Goal: Task Accomplishment & Management: Manage account settings

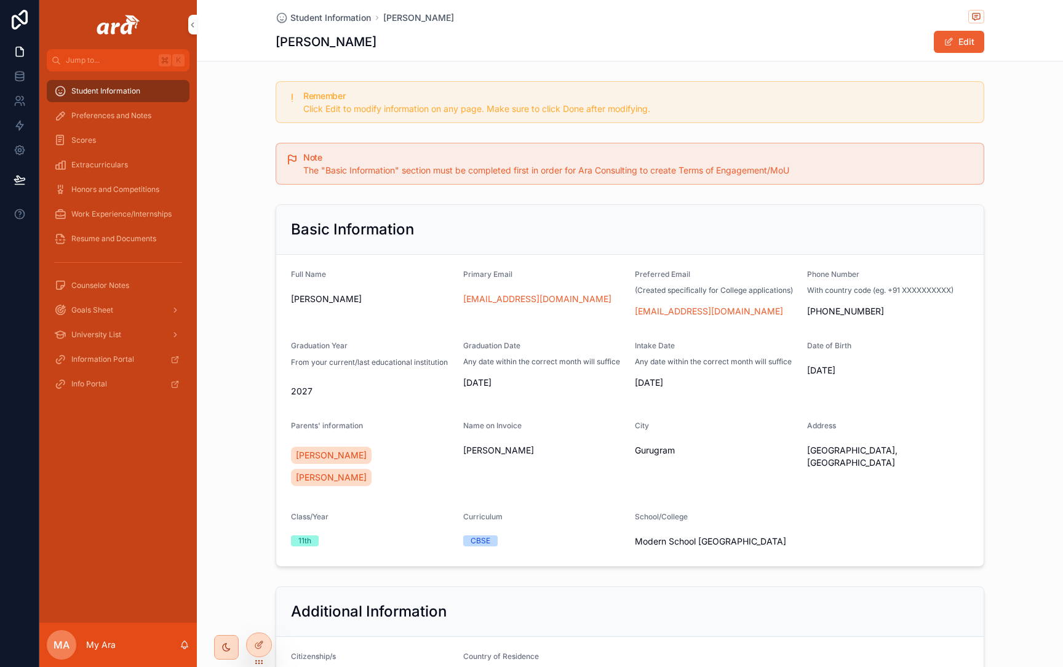
click at [258, 650] on div at bounding box center [259, 644] width 25 height 23
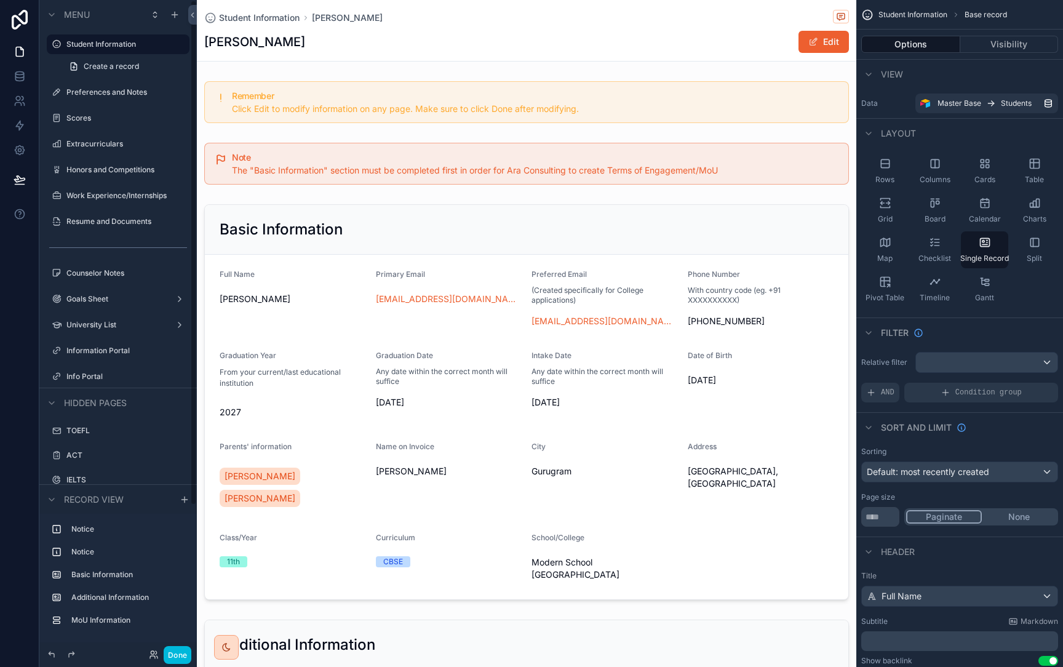
click at [114, 312] on div "scrollable content" at bounding box center [117, 311] width 157 height 2
click at [103, 303] on label "Goals Sheet" at bounding box center [115, 299] width 98 height 10
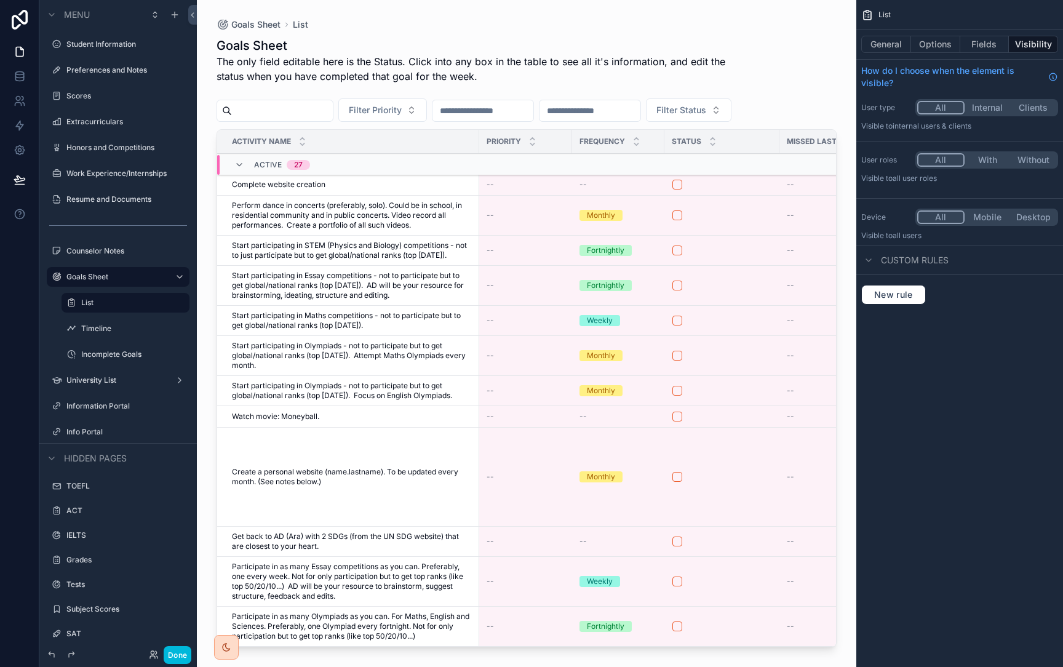
click at [925, 48] on button "Options" at bounding box center [935, 44] width 49 height 17
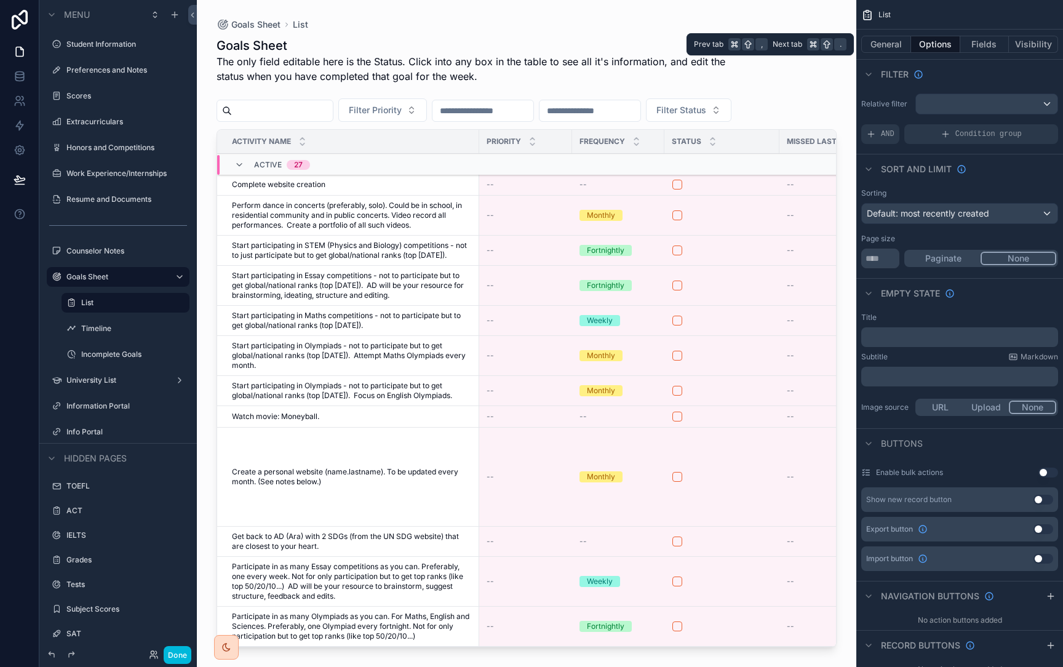
click at [897, 50] on button "General" at bounding box center [886, 44] width 50 height 17
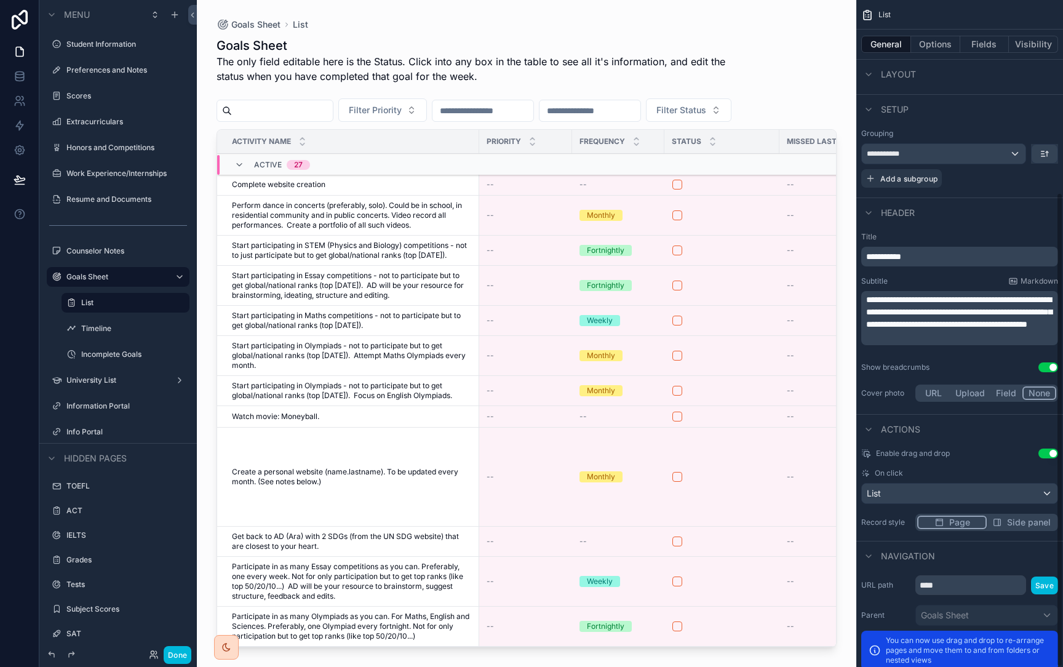
scroll to position [271, 0]
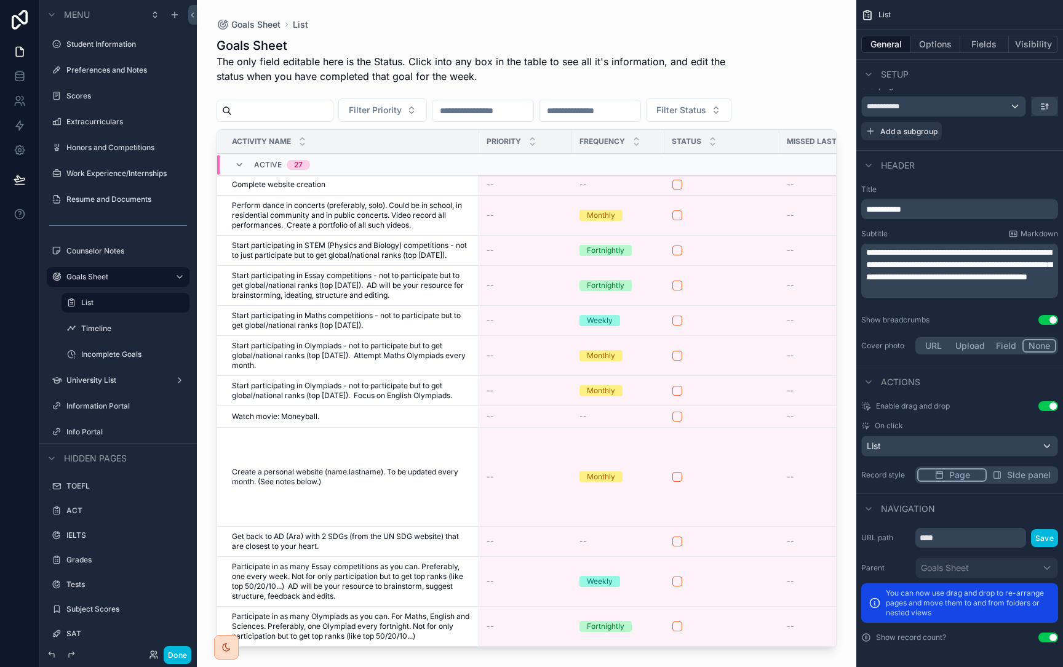
click at [929, 44] on button "Options" at bounding box center [935, 44] width 49 height 17
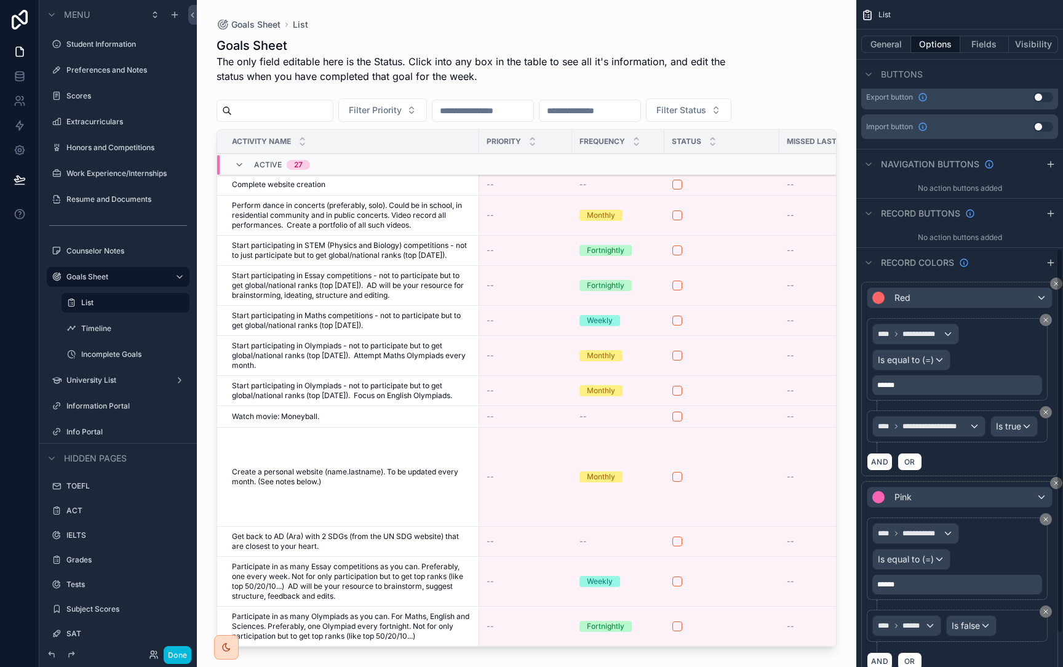
scroll to position [490, 0]
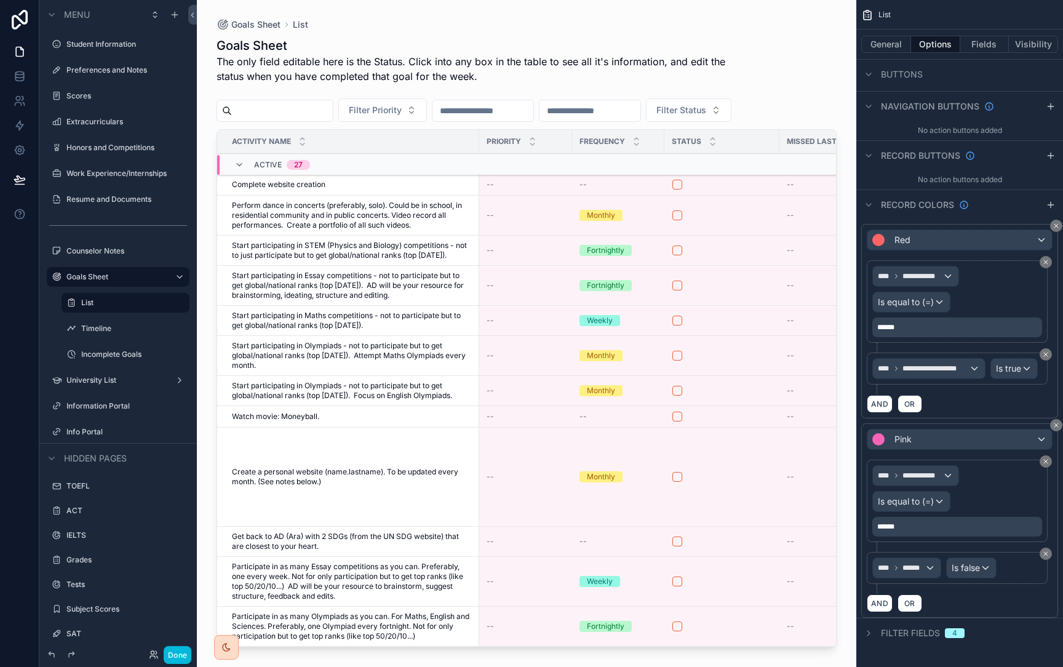
click at [1053, 225] on icon "scrollable content" at bounding box center [1056, 225] width 7 height 7
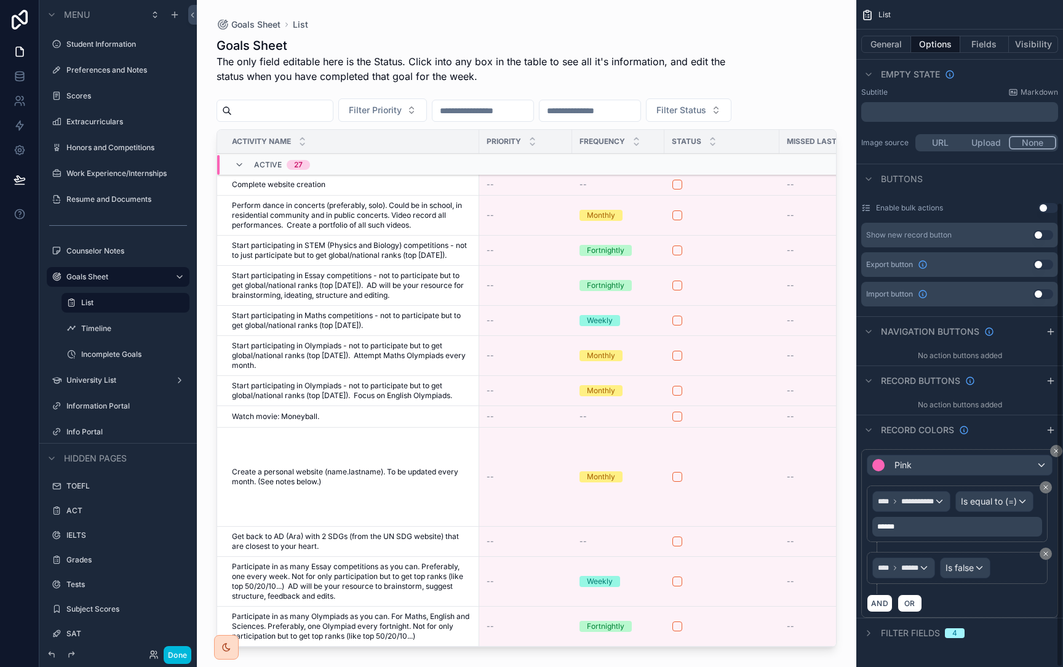
scroll to position [290, 0]
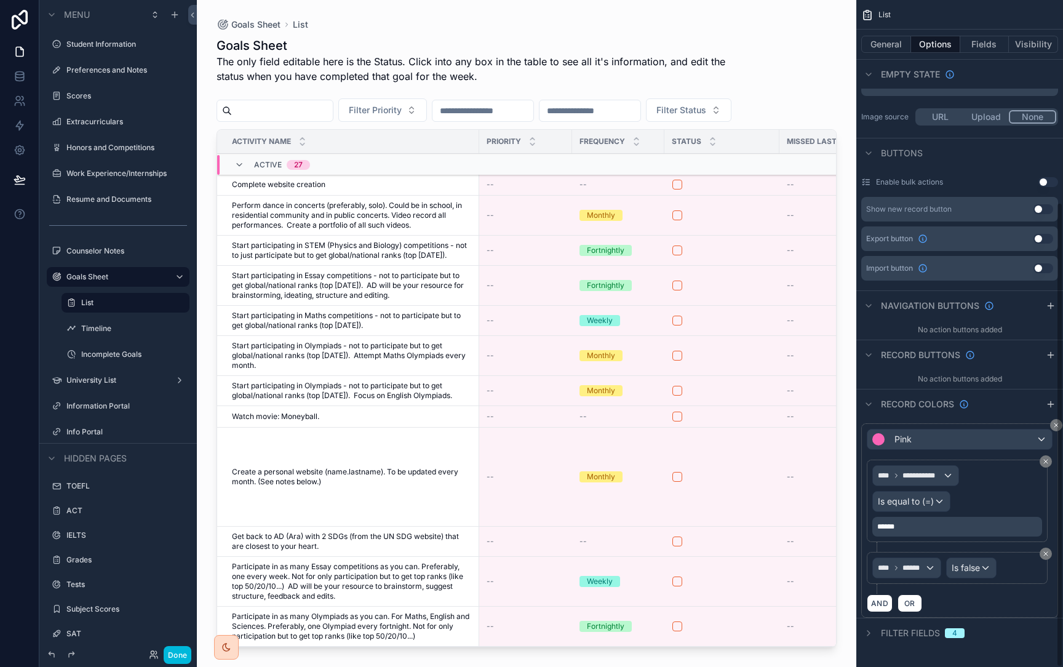
click at [1054, 428] on icon "scrollable content" at bounding box center [1056, 424] width 7 height 7
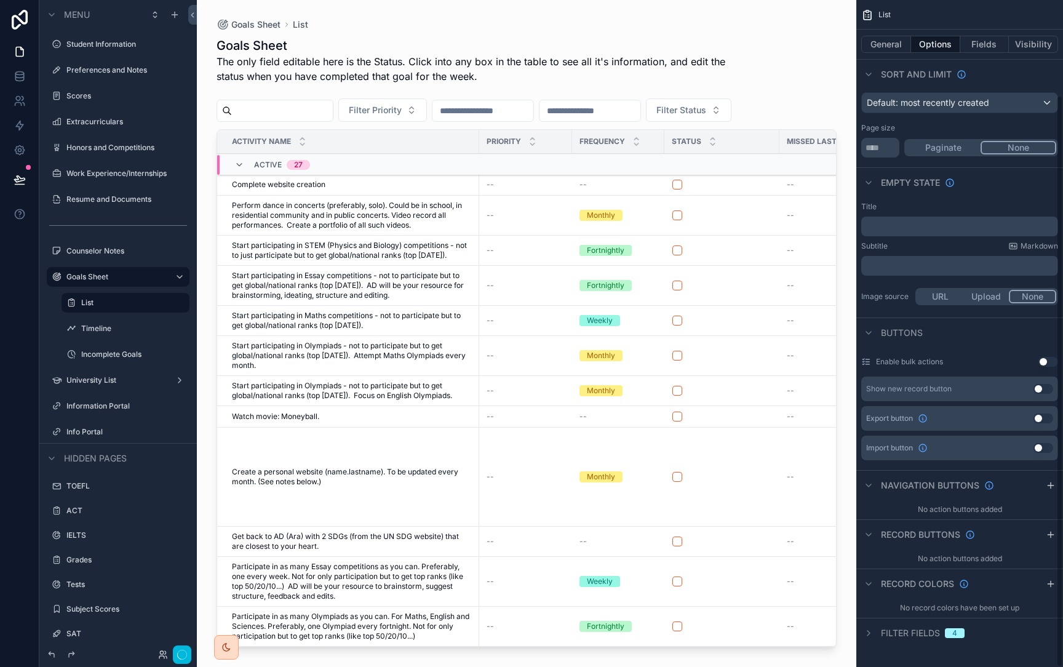
scroll to position [111, 0]
click at [237, 167] on icon "scrollable content" at bounding box center [239, 165] width 10 height 10
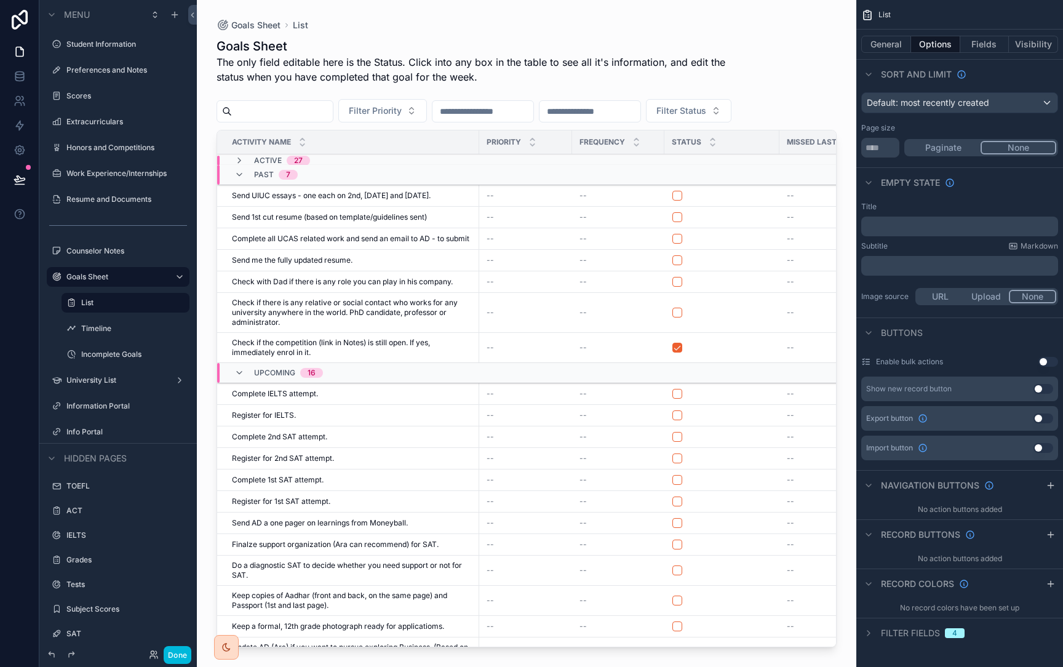
click at [241, 173] on icon "scrollable content" at bounding box center [239, 175] width 10 height 10
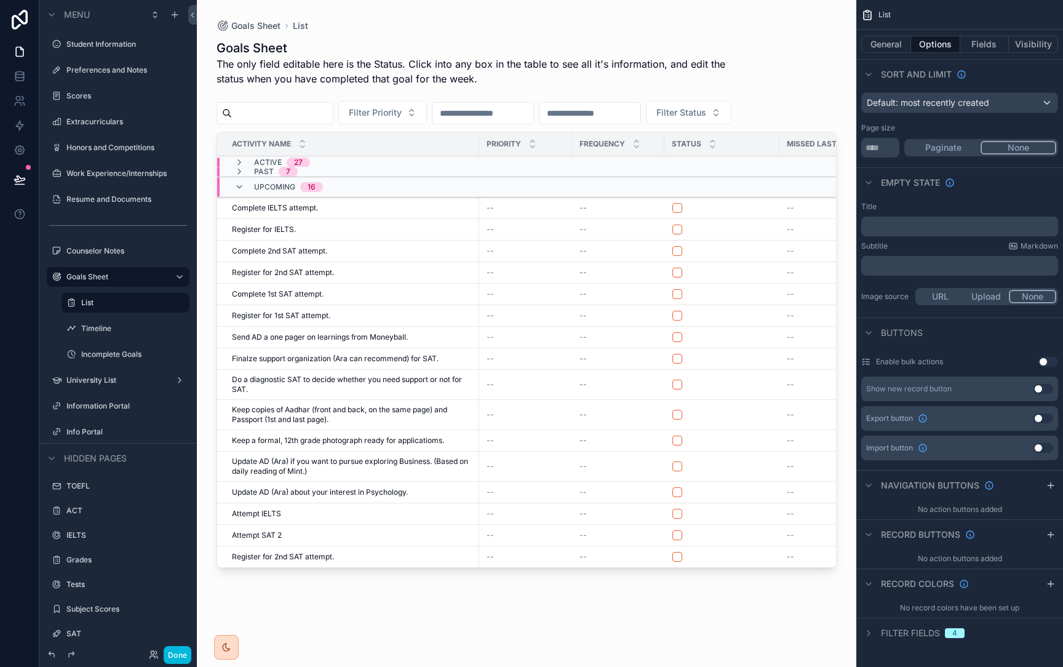
click at [241, 191] on icon "scrollable content" at bounding box center [239, 187] width 10 height 10
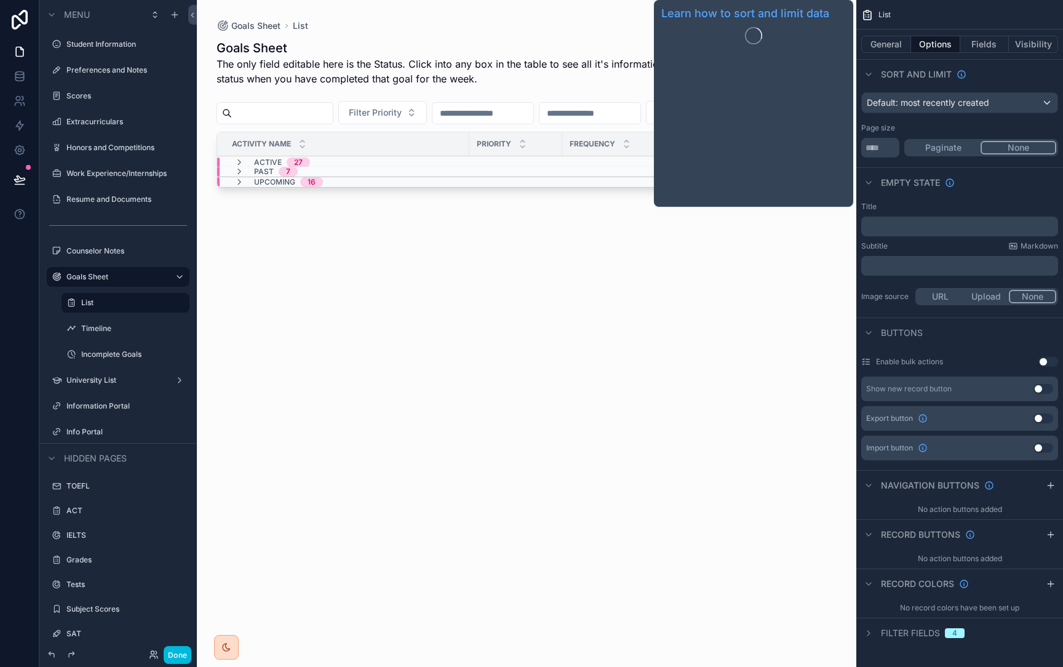
click at [897, 54] on div "General Options Fields Visibility" at bounding box center [959, 45] width 207 height 30
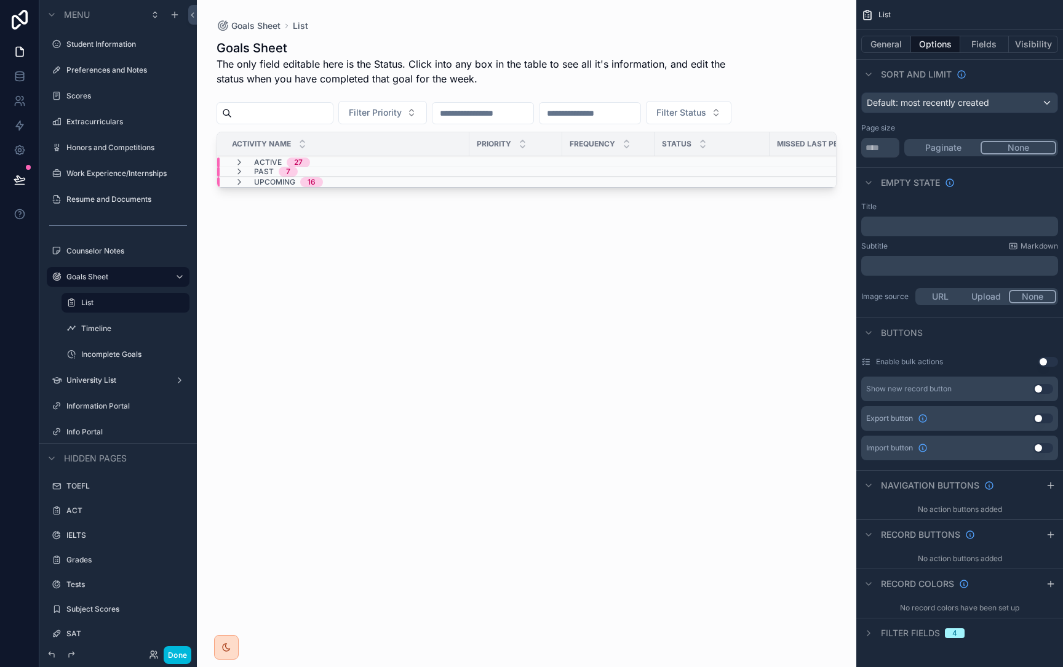
click at [897, 45] on button "General" at bounding box center [886, 44] width 50 height 17
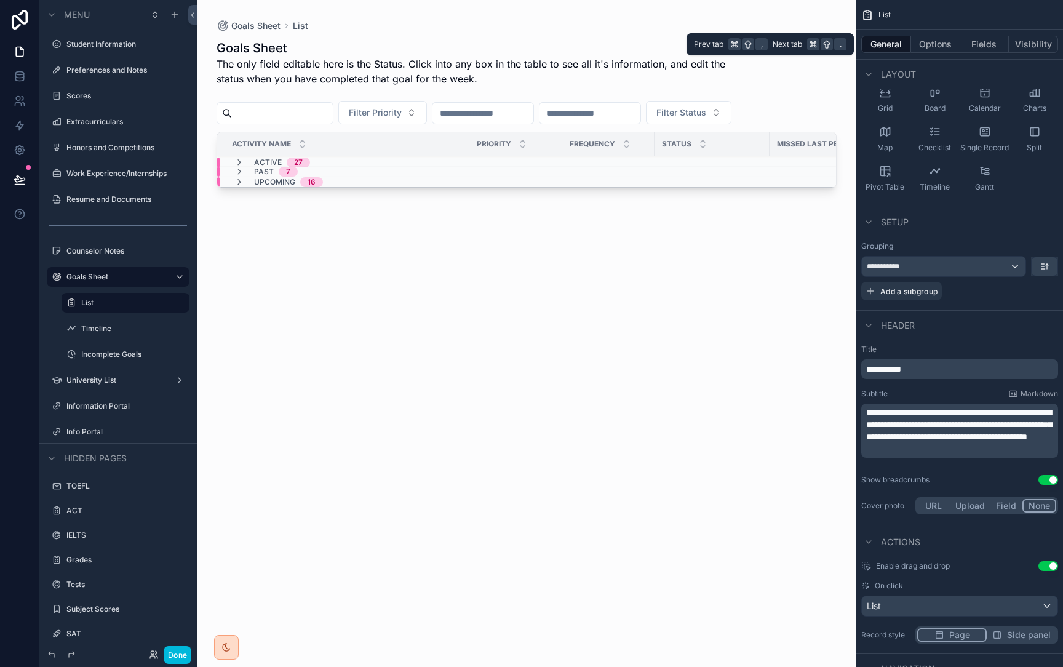
click at [947, 45] on button "Options" at bounding box center [935, 44] width 49 height 17
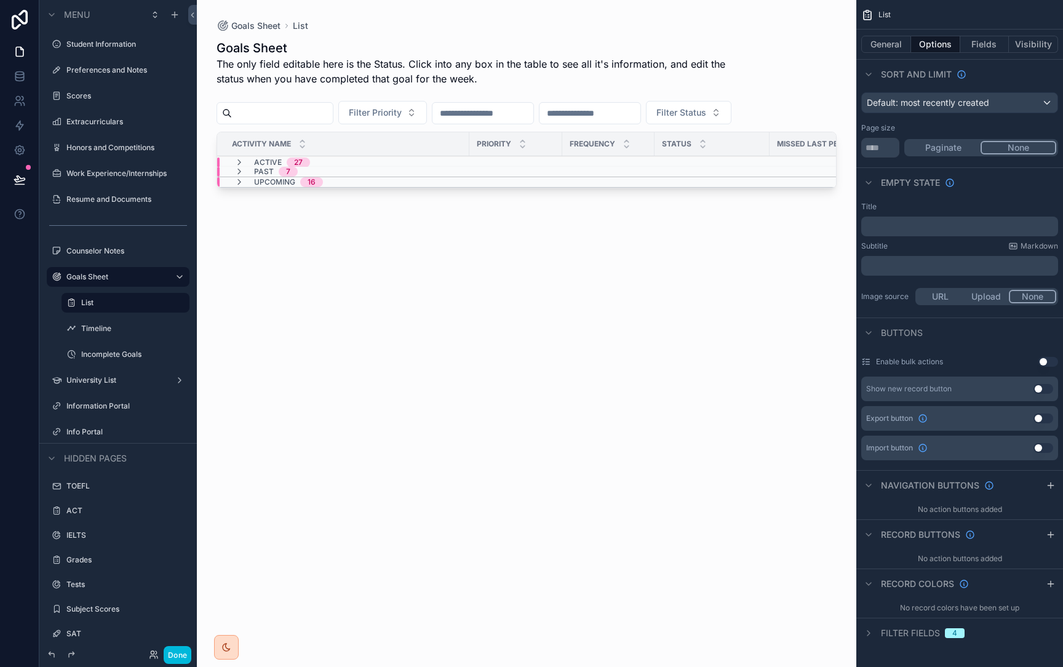
click at [983, 48] on button "Fields" at bounding box center [984, 44] width 49 height 17
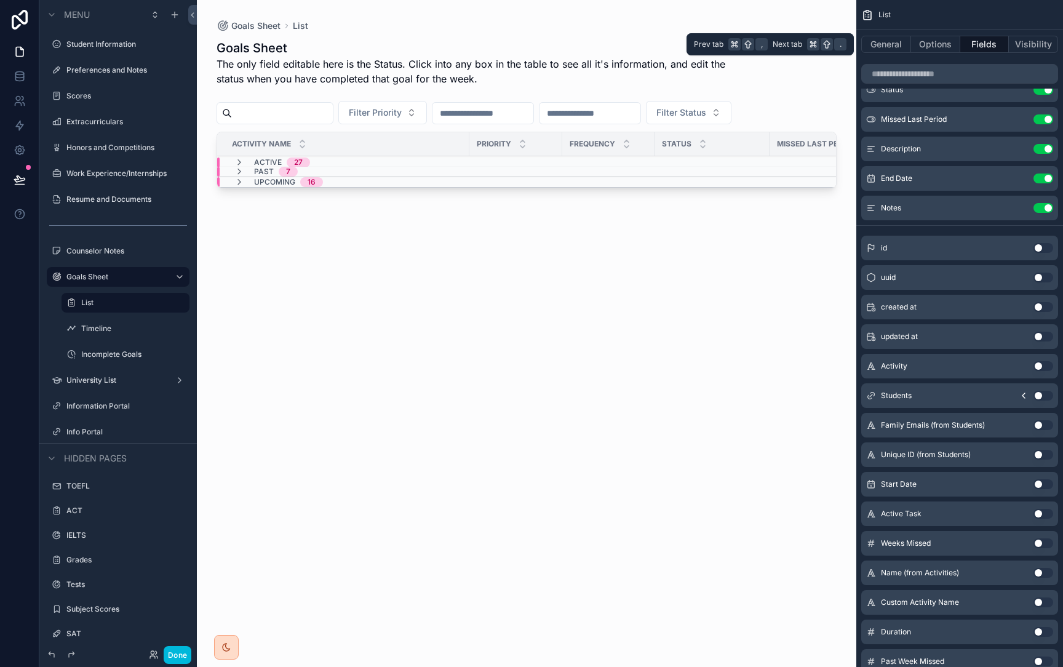
click at [946, 41] on button "Options" at bounding box center [935, 44] width 49 height 17
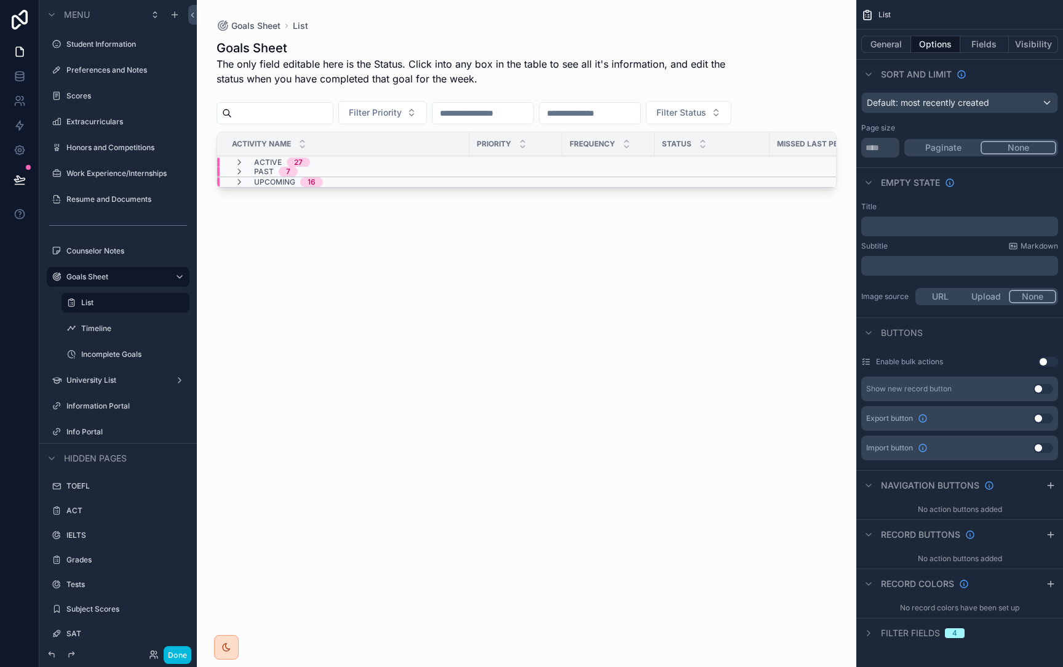
click at [249, 181] on div "Upcoming 16" at bounding box center [278, 182] width 89 height 10
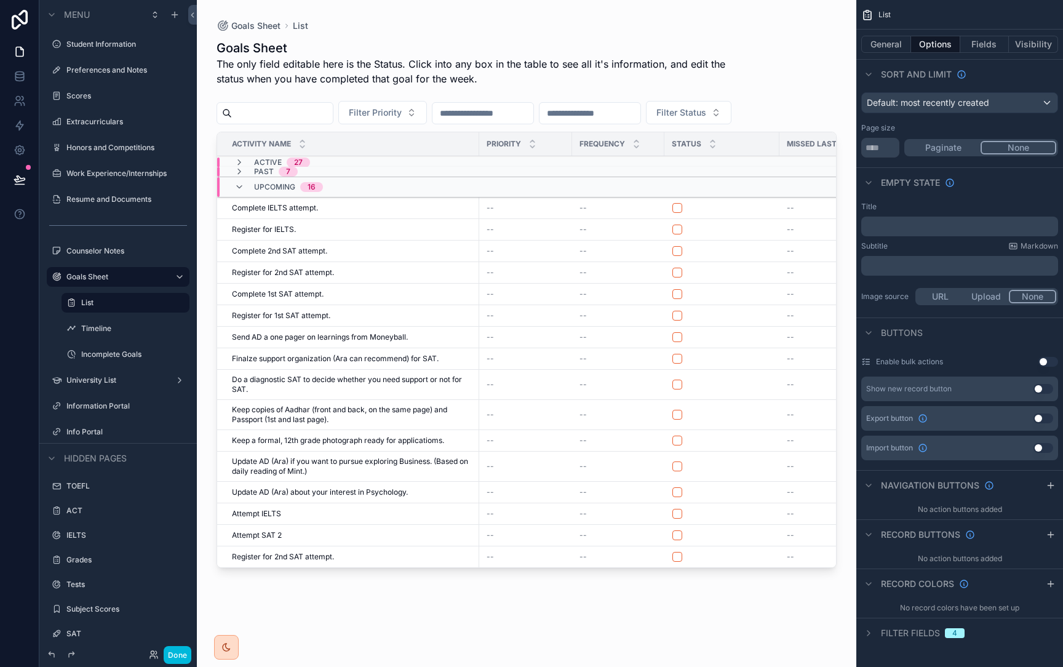
click at [245, 167] on div "Past 7" at bounding box center [265, 172] width 63 height 10
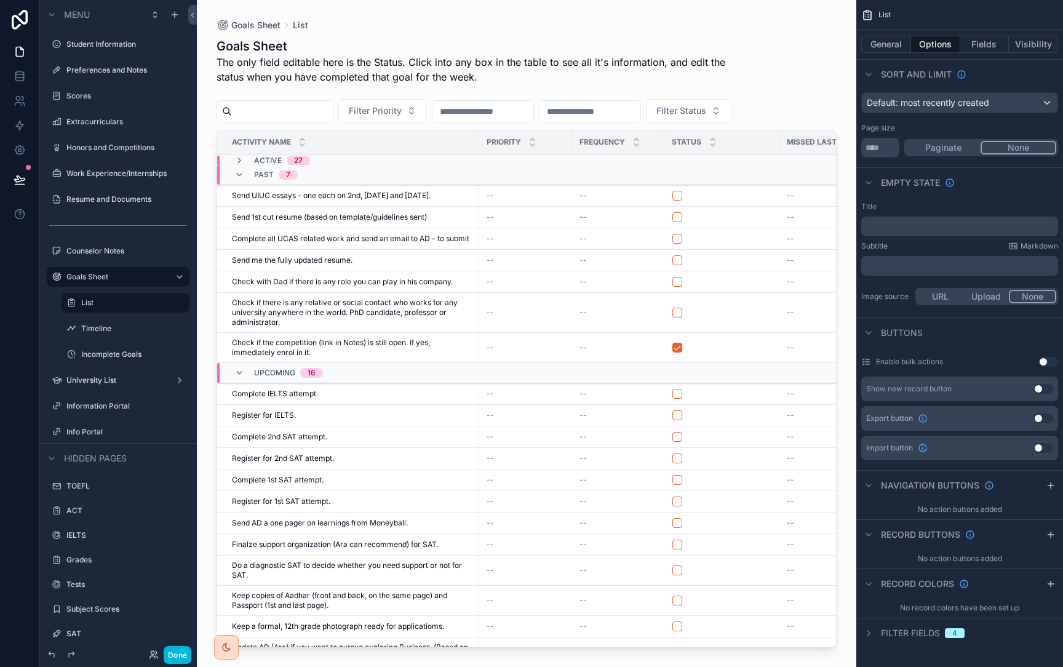
click at [249, 159] on div "Active 27" at bounding box center [272, 161] width 76 height 10
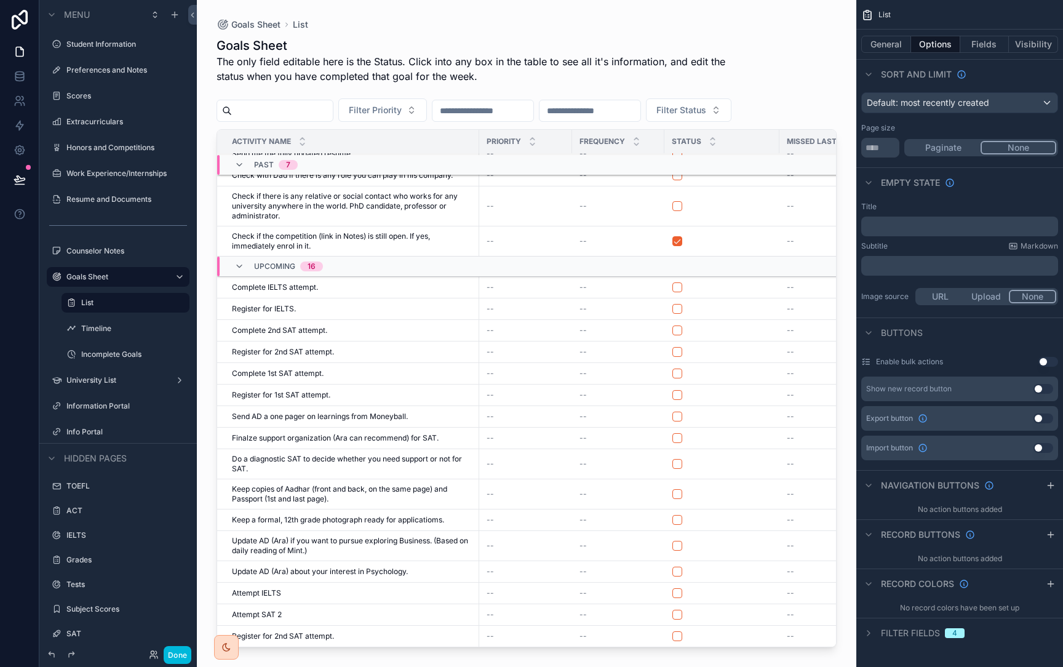
click at [287, 166] on div "7" at bounding box center [288, 165] width 4 height 10
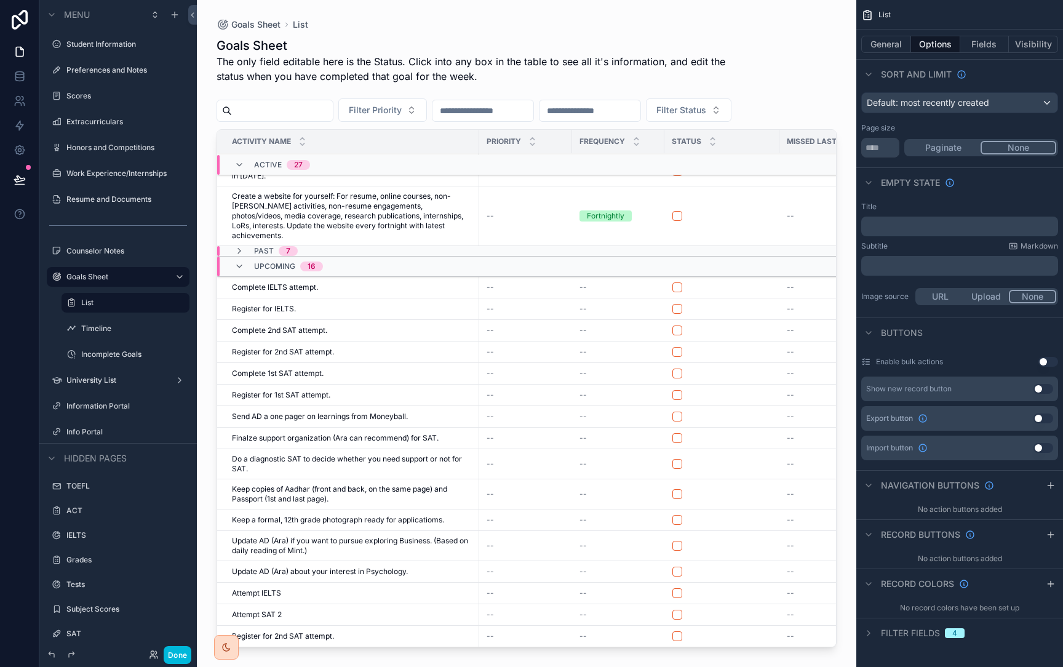
scroll to position [941, 0]
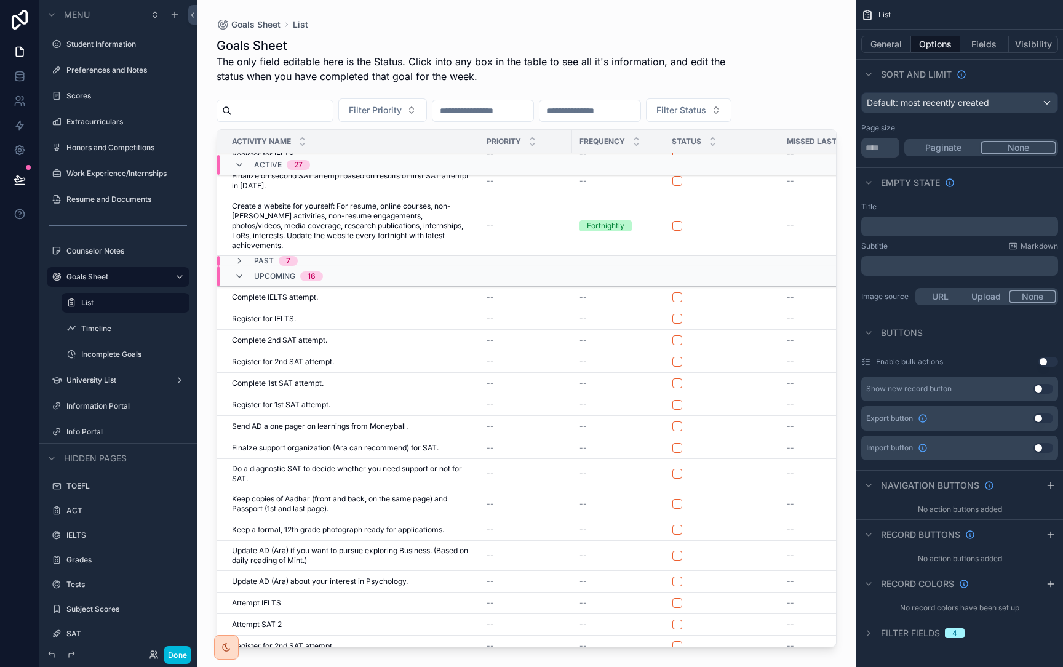
click at [259, 166] on span "Active" at bounding box center [268, 165] width 28 height 10
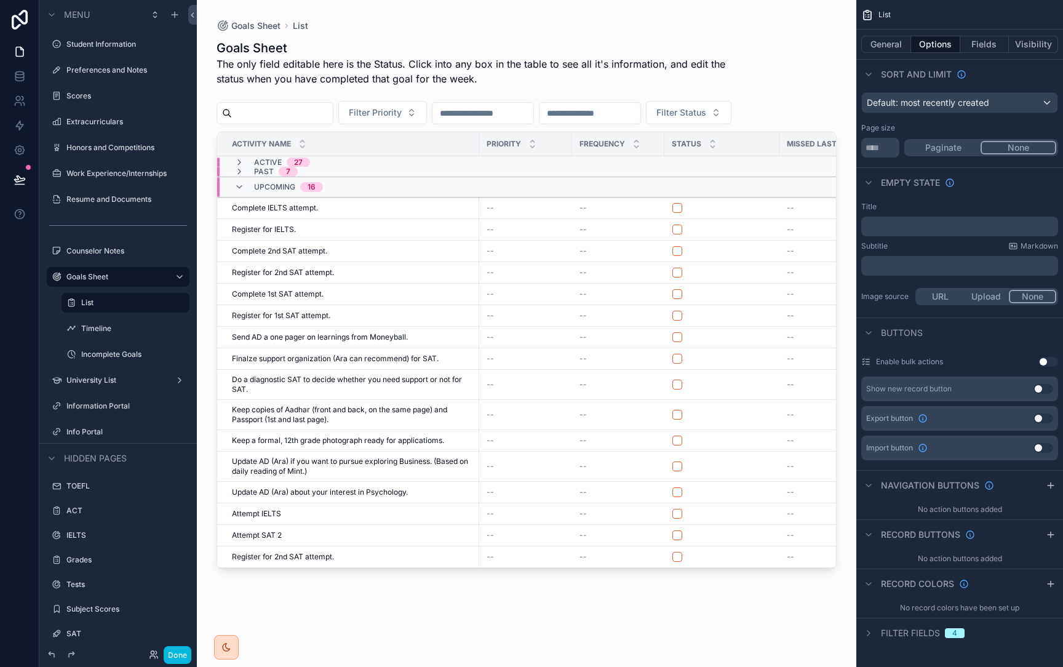
scroll to position [0, 0]
click at [245, 185] on div "Upcoming 16" at bounding box center [278, 187] width 89 height 20
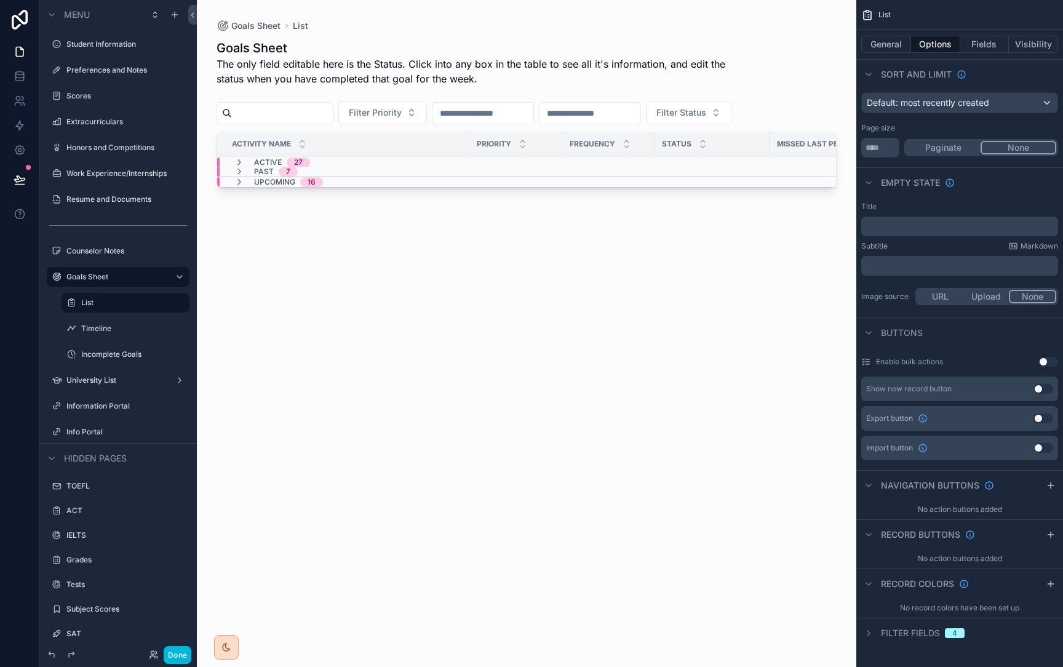
click at [252, 159] on div "Active 27" at bounding box center [272, 162] width 76 height 10
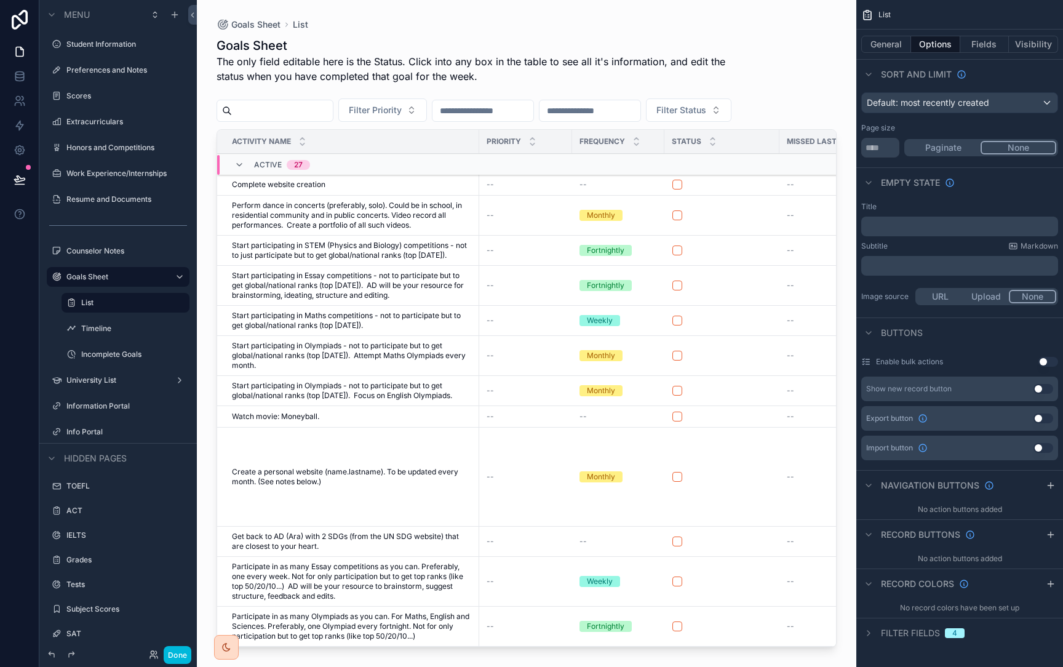
click at [262, 156] on div "Active 27" at bounding box center [282, 165] width 56 height 20
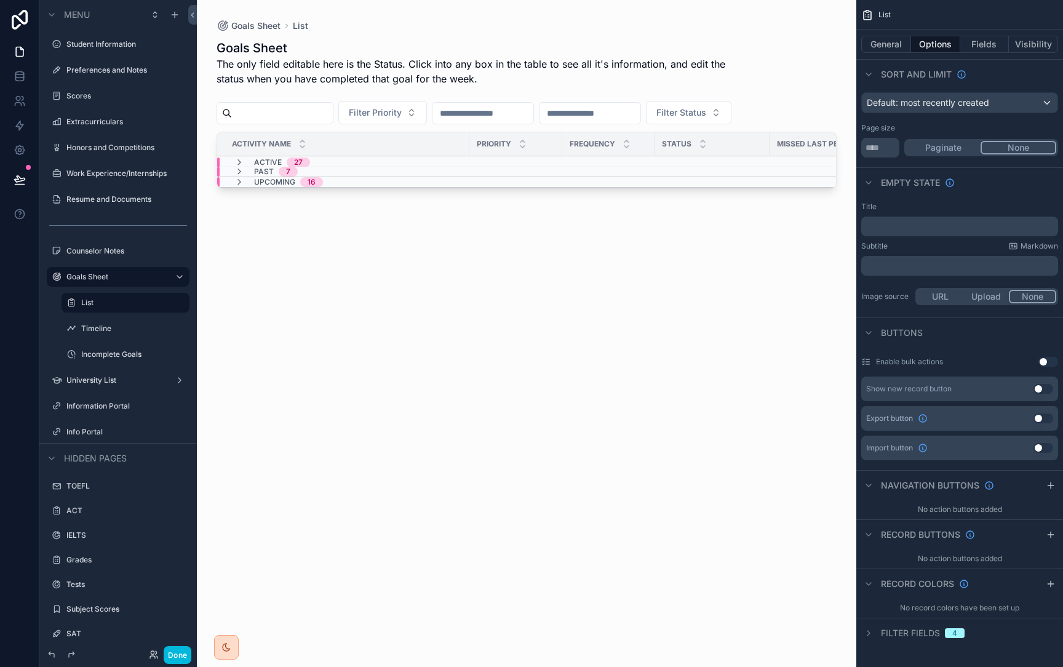
click at [250, 183] on div "Upcoming 16" at bounding box center [278, 182] width 89 height 10
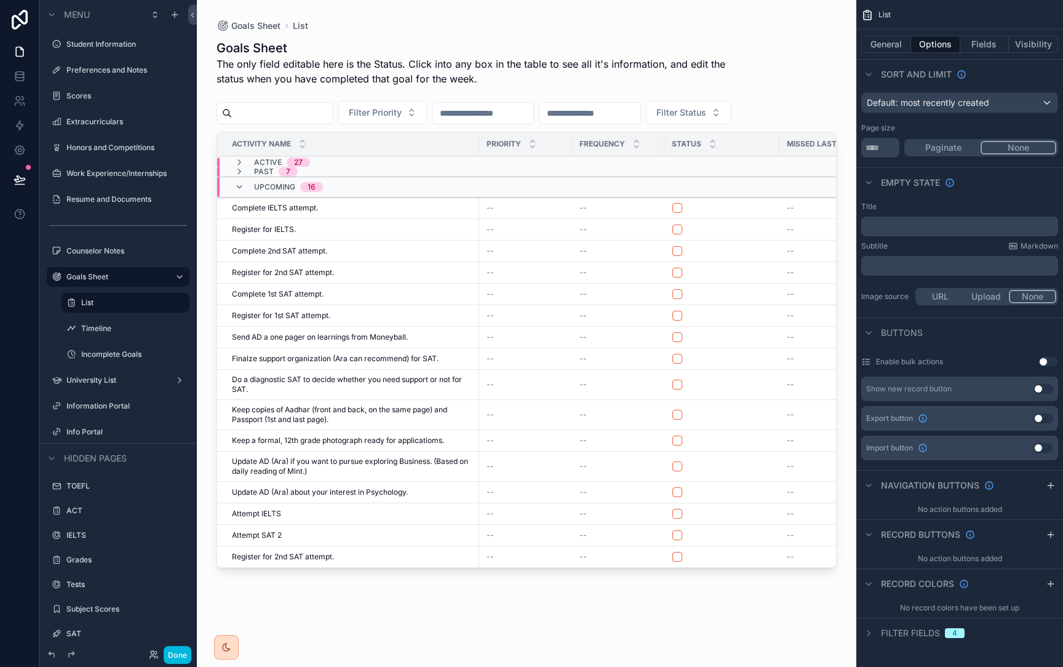
click at [249, 177] on td "Upcoming 16" at bounding box center [440, 187] width 447 height 20
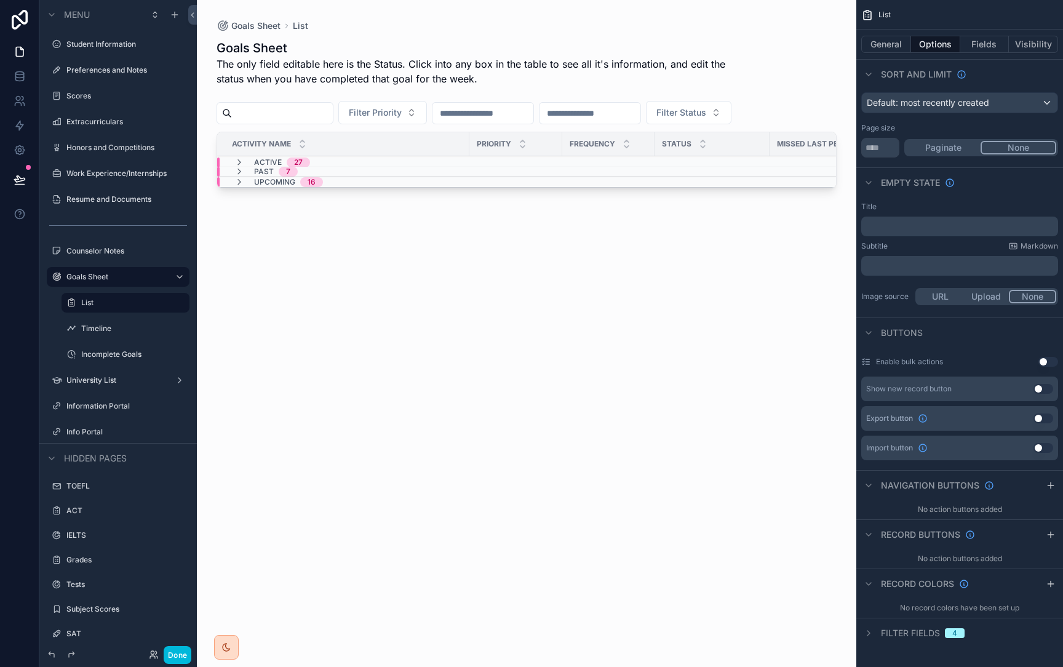
click at [247, 185] on div "Upcoming 16" at bounding box center [278, 182] width 89 height 10
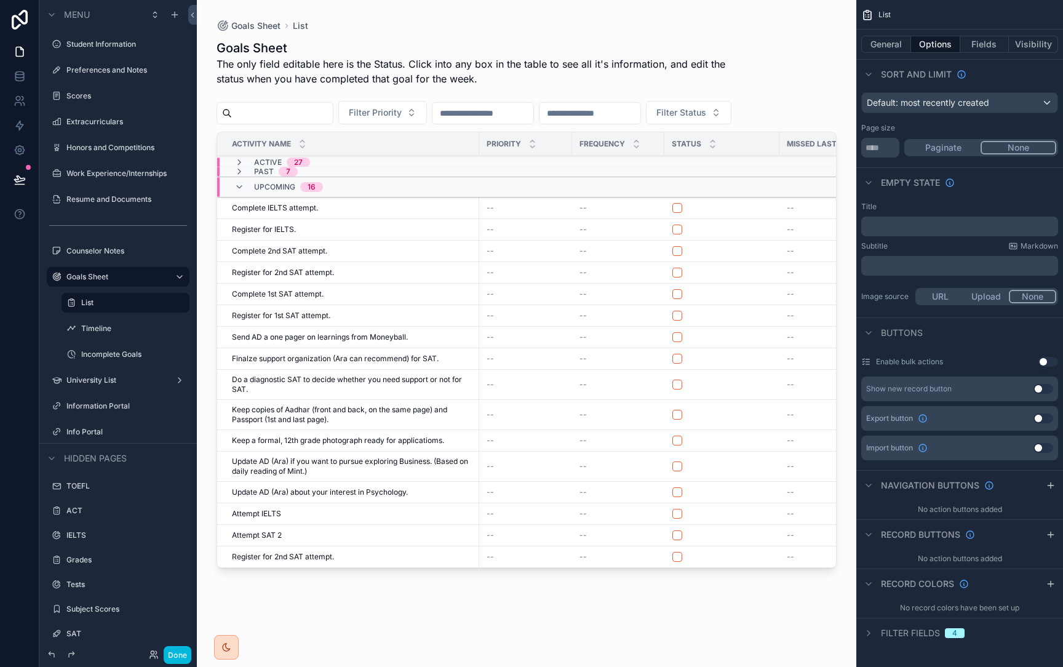
click at [247, 178] on div "Upcoming 16" at bounding box center [278, 187] width 89 height 20
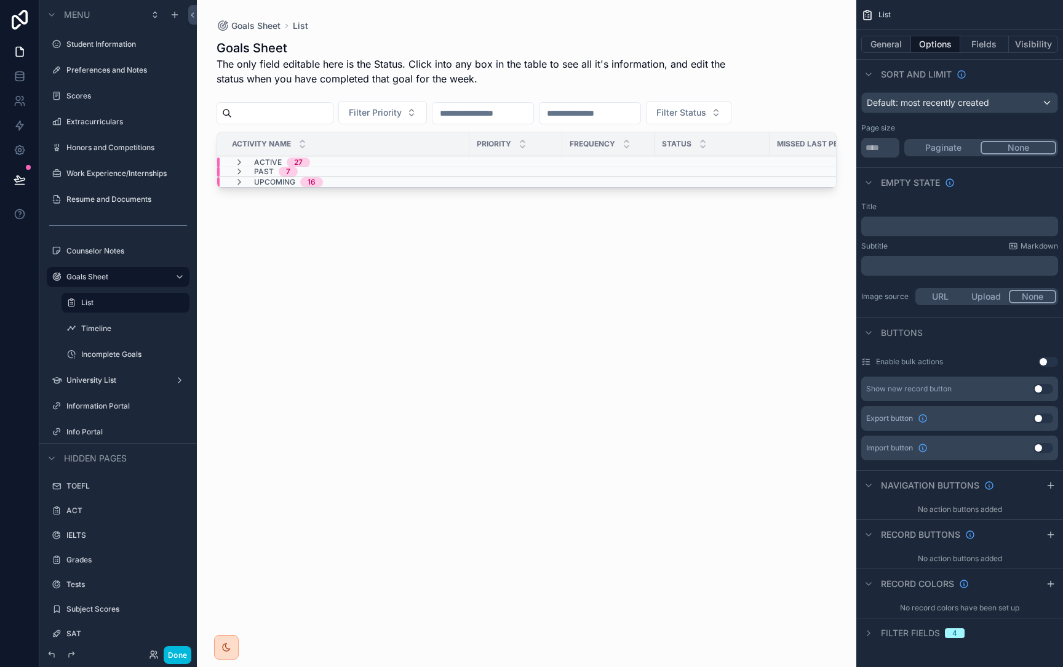
click at [247, 178] on div "Upcoming 16" at bounding box center [278, 182] width 89 height 10
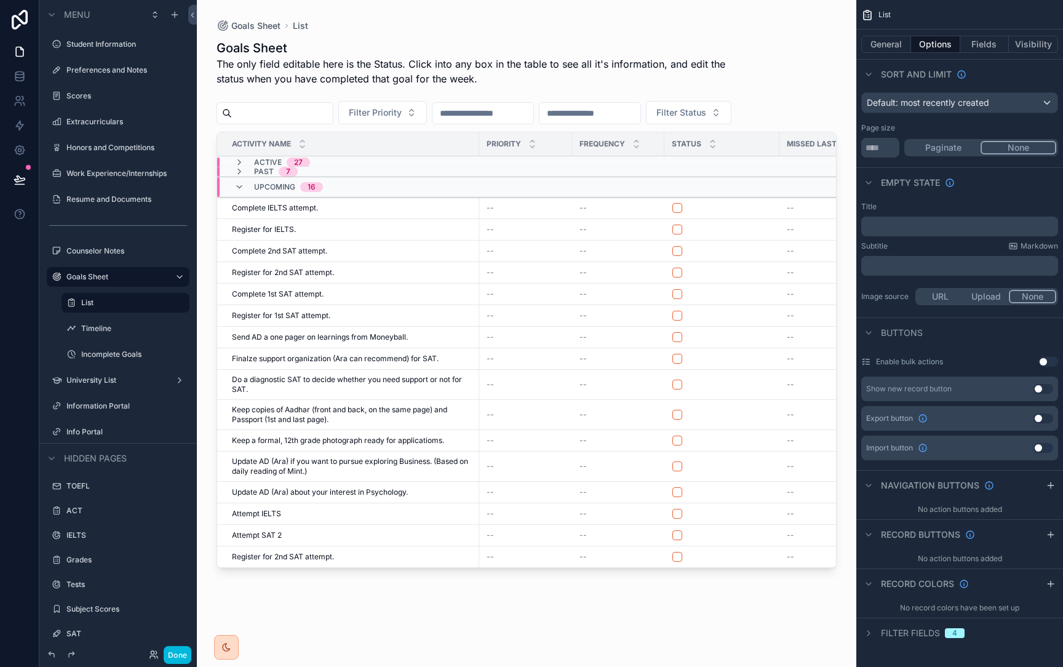
click at [247, 173] on div "Past 7" at bounding box center [265, 172] width 63 height 10
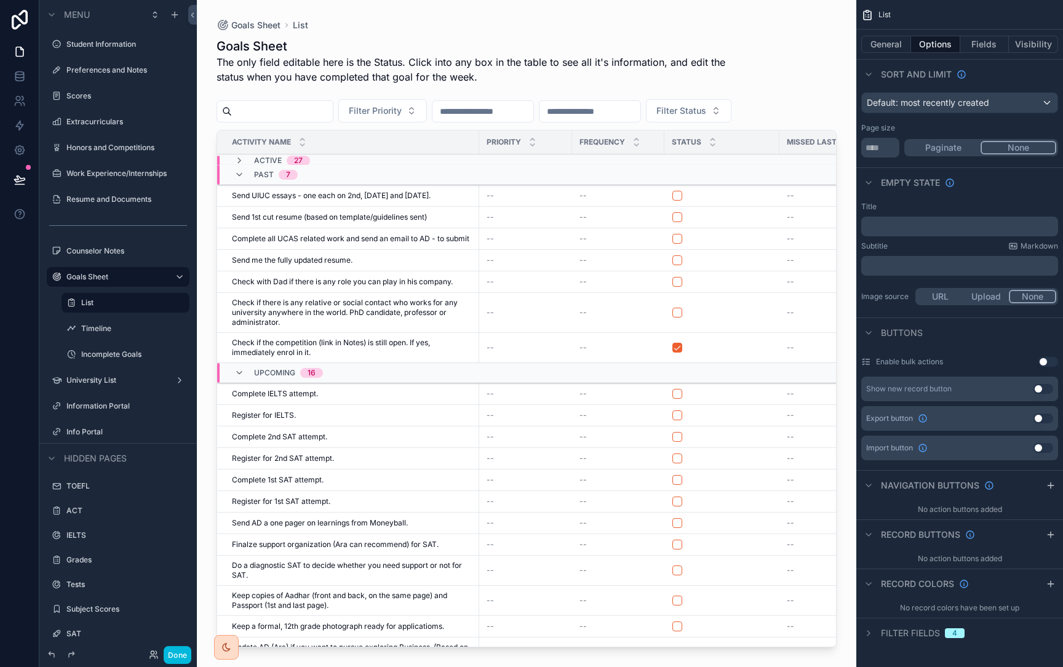
click at [262, 152] on div "Activity Name" at bounding box center [348, 141] width 262 height 23
click at [260, 160] on span "Active" at bounding box center [268, 161] width 28 height 10
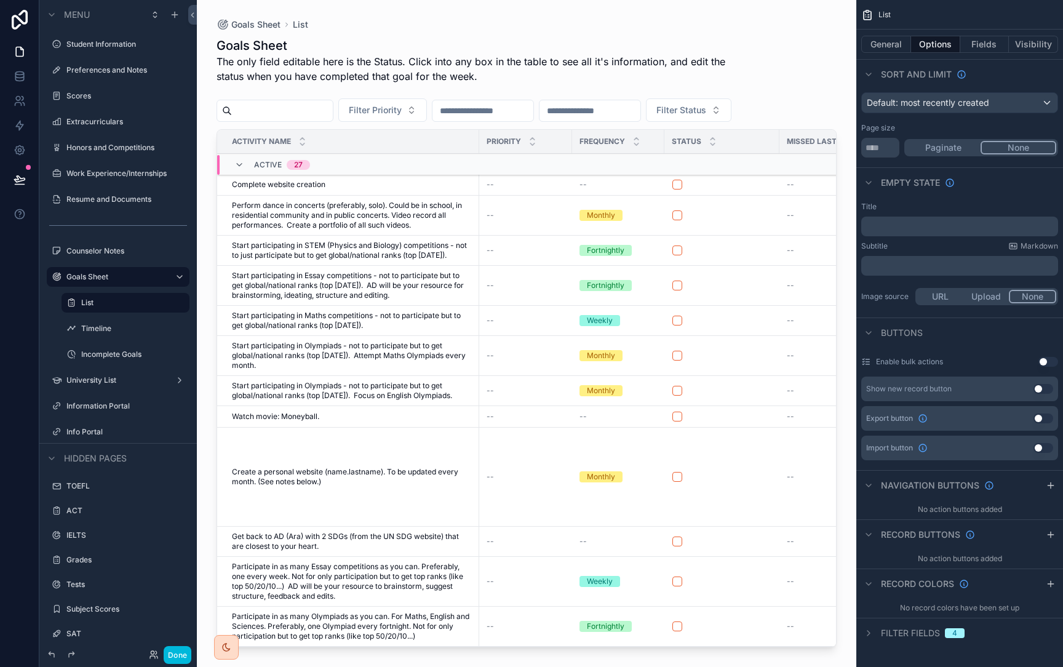
click at [240, 161] on icon "scrollable content" at bounding box center [239, 165] width 10 height 10
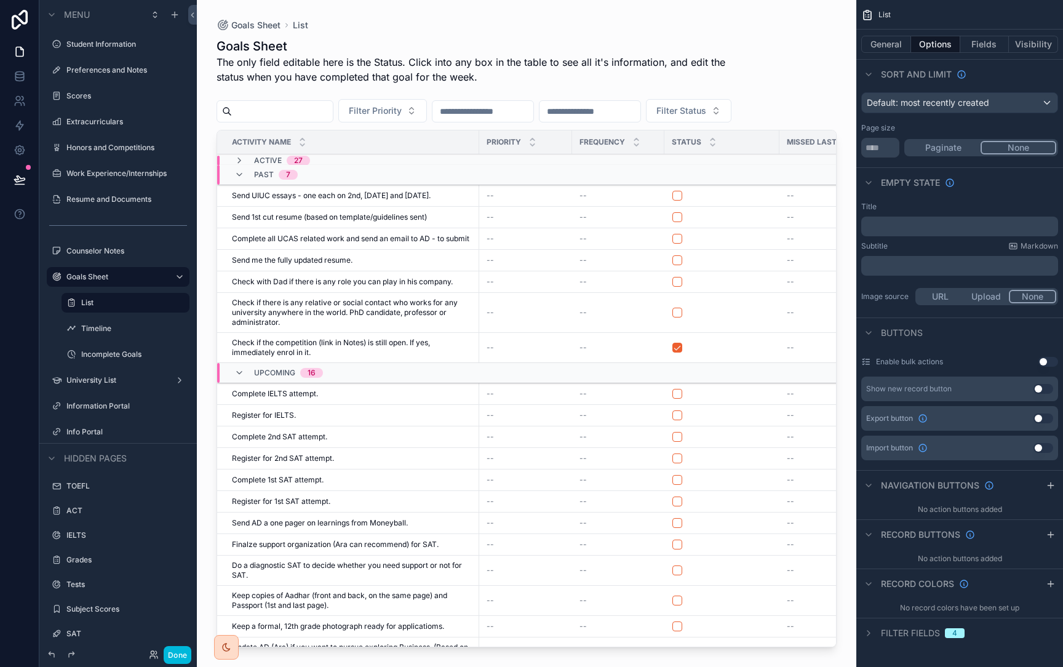
click at [240, 161] on icon "scrollable content" at bounding box center [239, 161] width 10 height 10
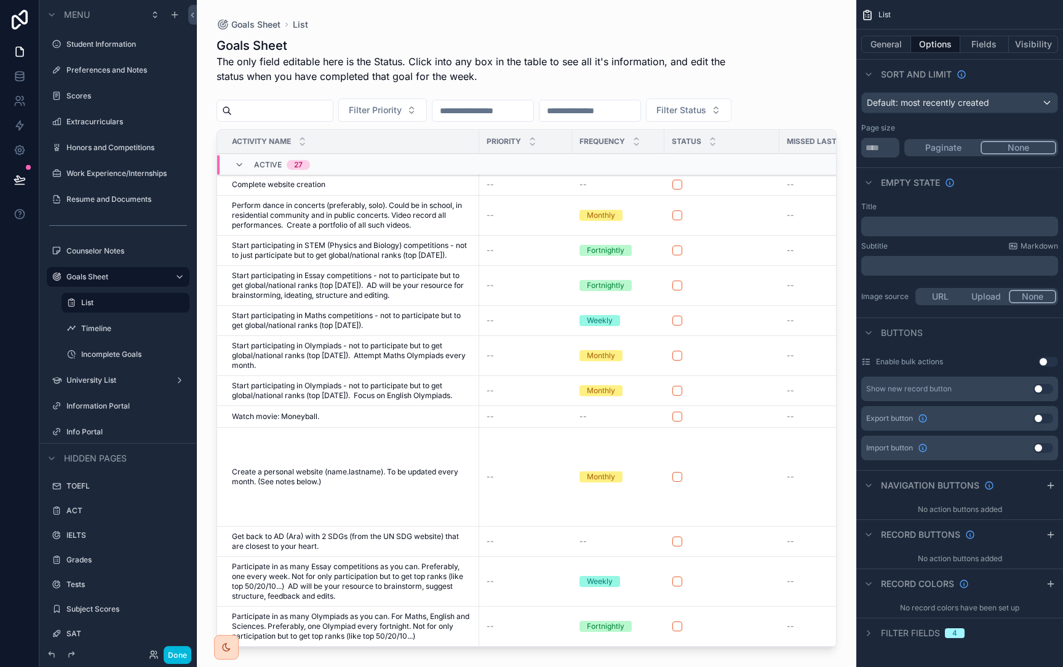
click at [248, 165] on div "Active 27" at bounding box center [272, 165] width 76 height 20
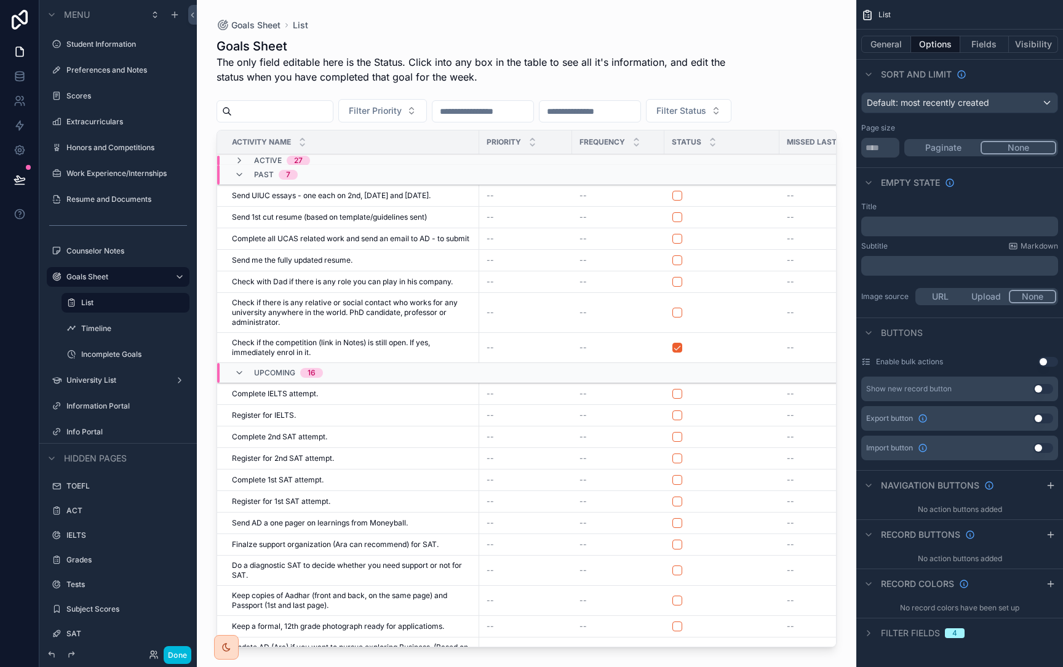
click at [243, 378] on icon "scrollable content" at bounding box center [239, 373] width 10 height 10
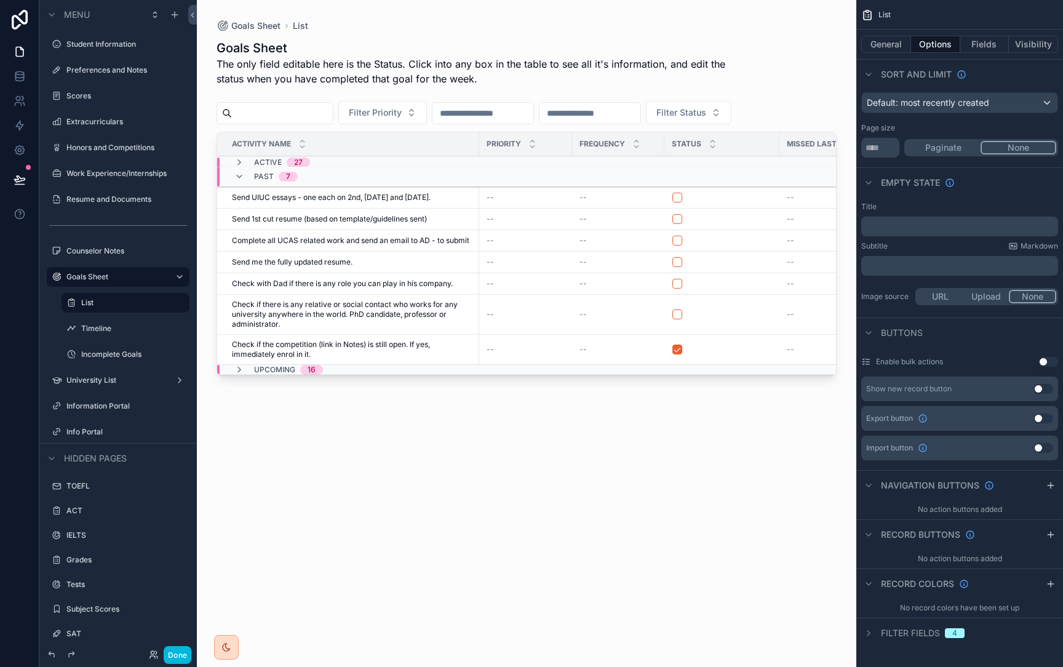
click at [239, 178] on icon "scrollable content" at bounding box center [239, 177] width 10 height 10
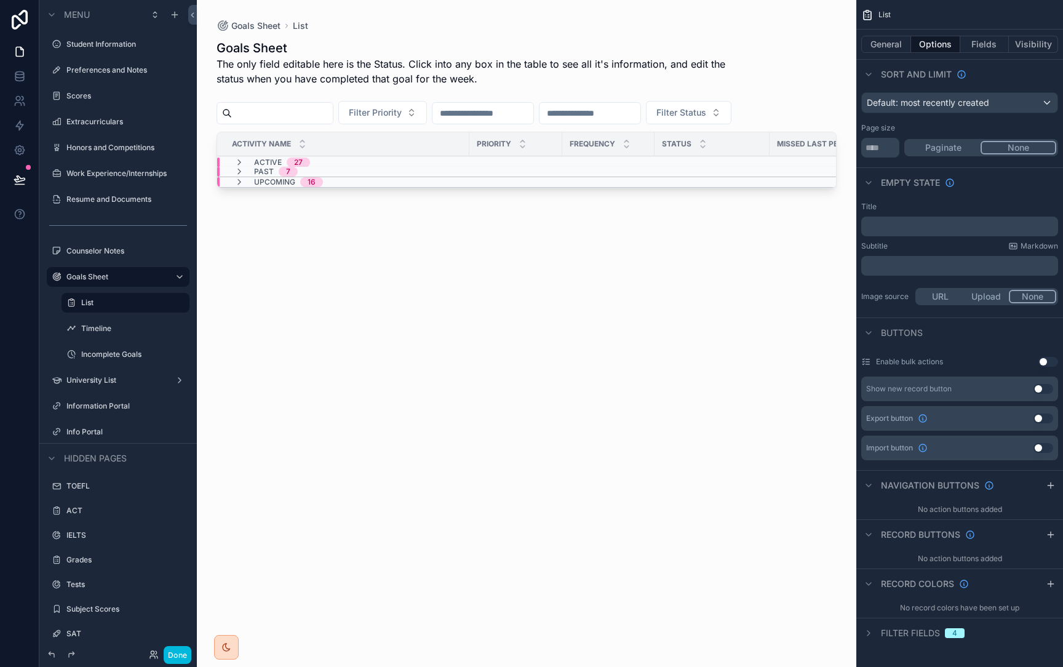
click at [239, 181] on icon "scrollable content" at bounding box center [239, 182] width 10 height 10
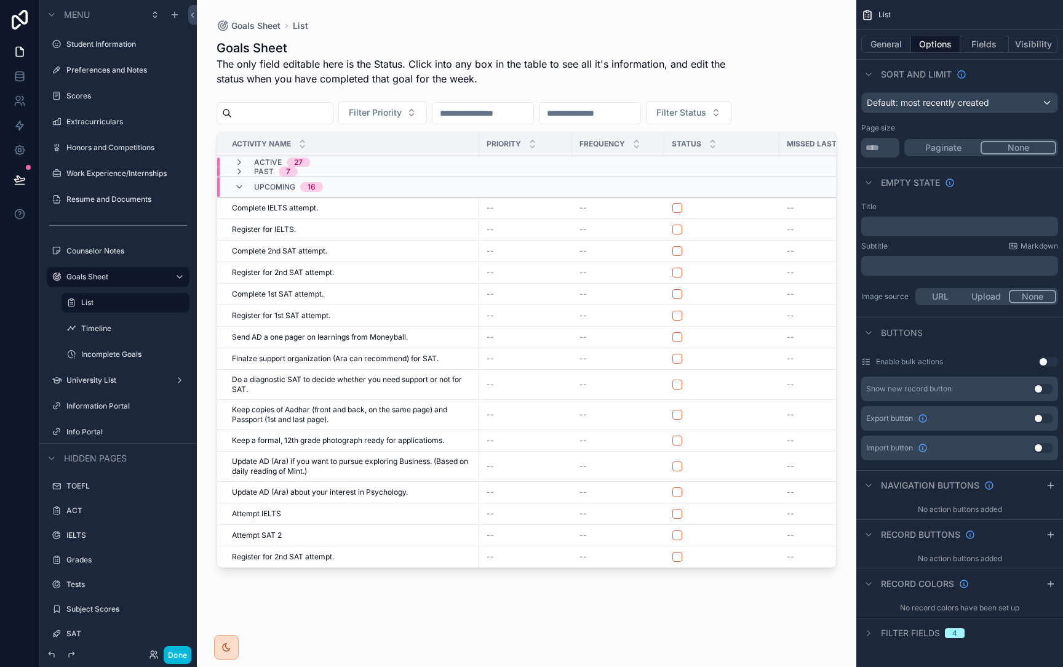
click at [238, 171] on icon "scrollable content" at bounding box center [239, 172] width 10 height 10
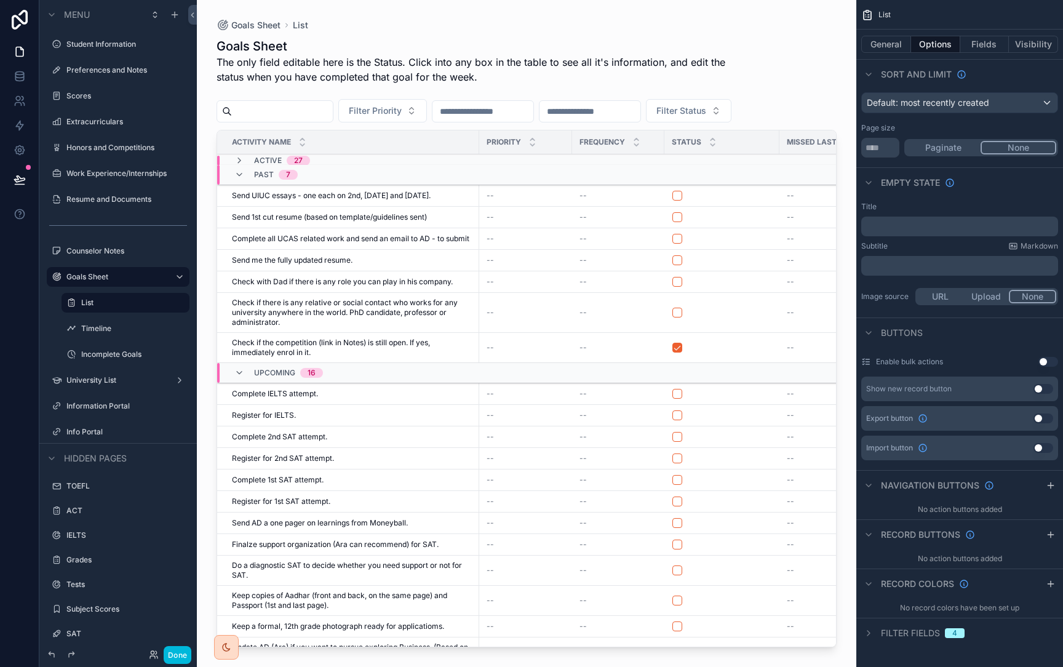
click at [240, 161] on icon "scrollable content" at bounding box center [239, 161] width 10 height 10
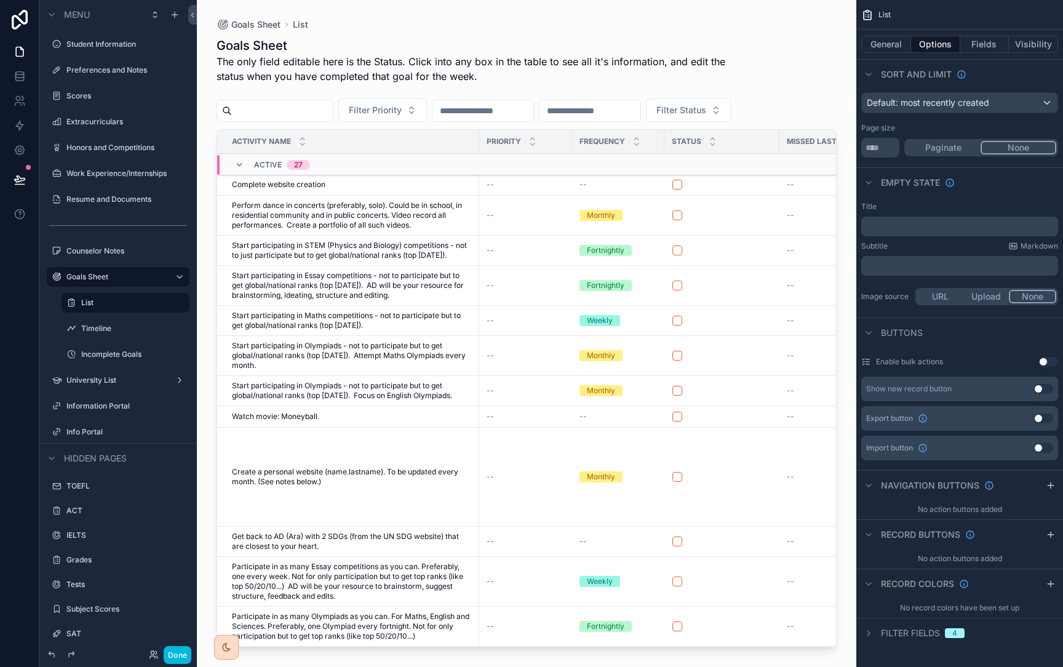
click at [118, 352] on label "Incomplete Goals" at bounding box center [131, 354] width 101 height 10
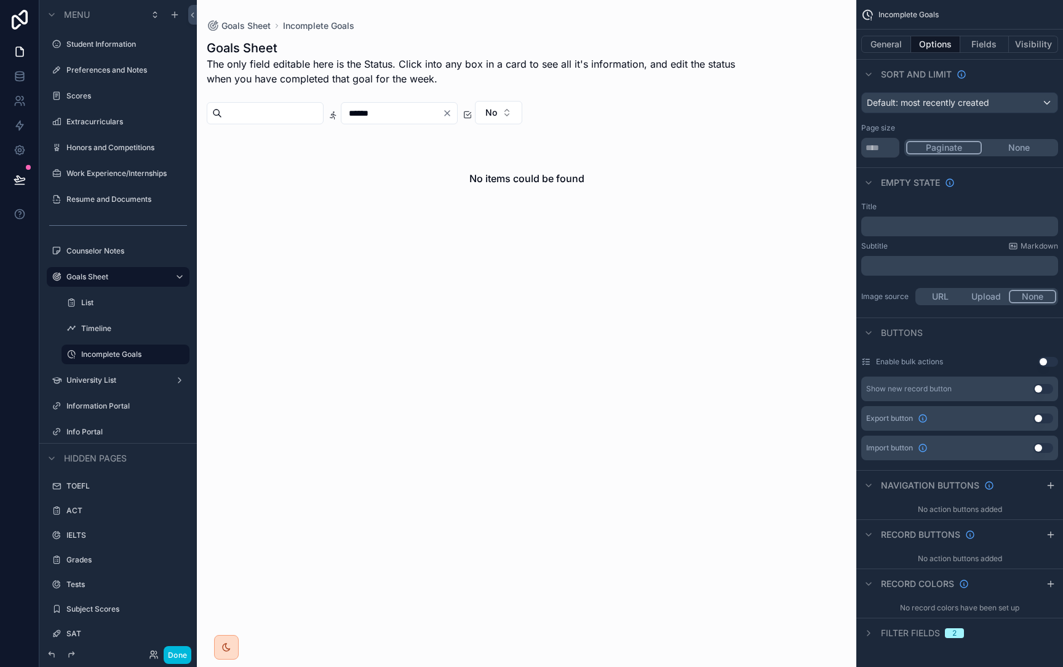
click at [0, 0] on icon "scrollable content" at bounding box center [0, 0] width 0 height 0
click at [187, 353] on div "scrollable content" at bounding box center [187, 354] width 0 height 20
click at [0, 0] on icon "scrollable content" at bounding box center [0, 0] width 0 height 0
click at [183, 353] on icon "scrollable content" at bounding box center [180, 354] width 10 height 10
click at [215, 362] on button "Remove" at bounding box center [227, 363] width 47 height 12
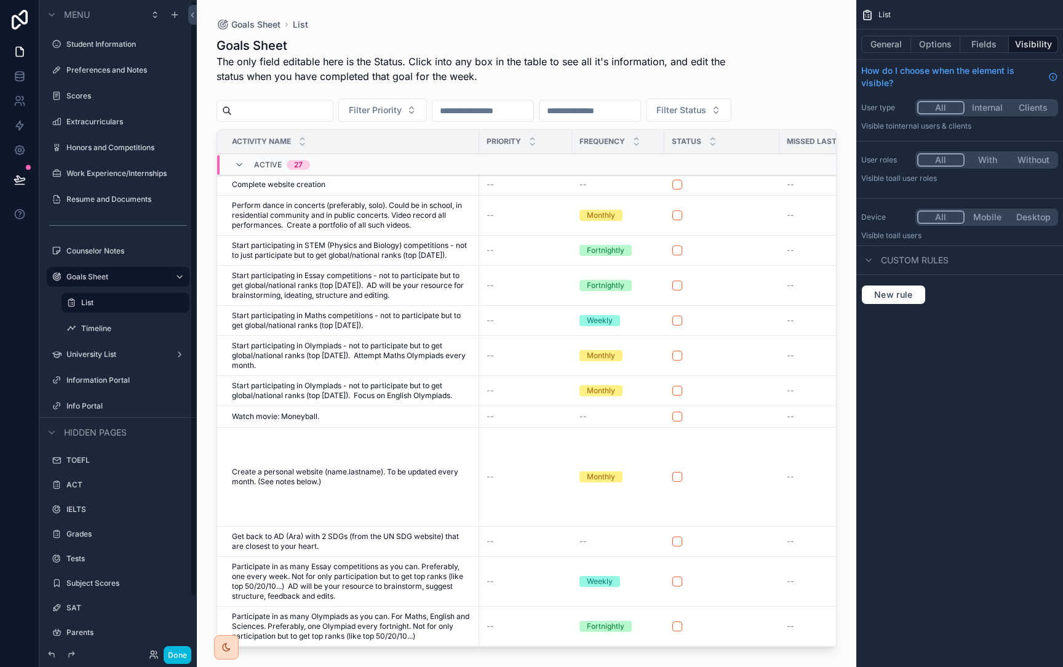
click at [133, 331] on label "Timeline" at bounding box center [131, 329] width 101 height 10
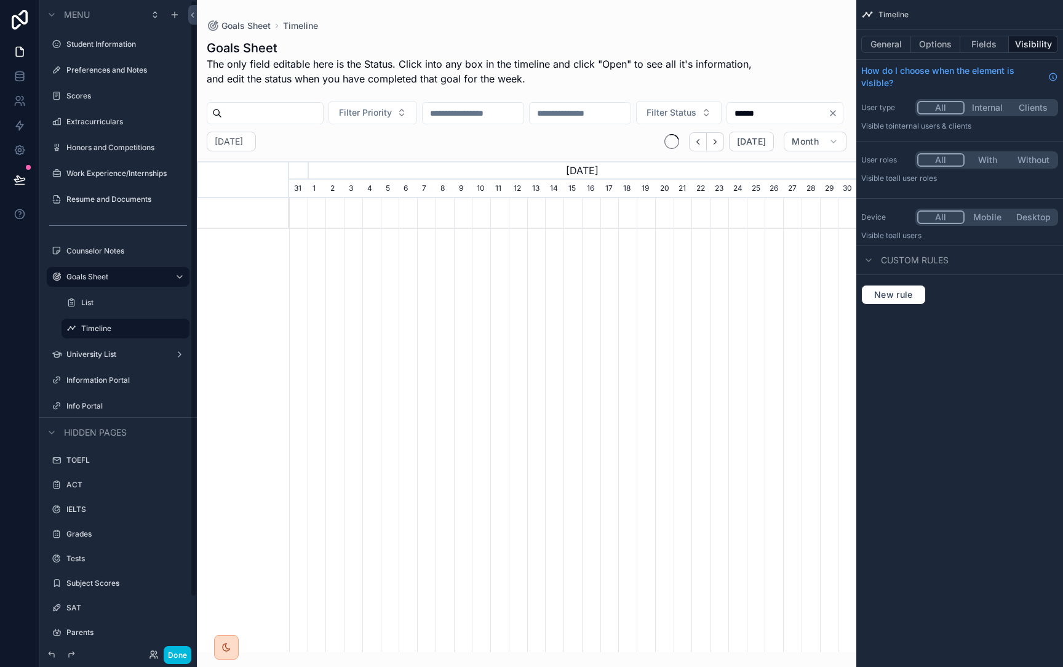
scroll to position [0, 567]
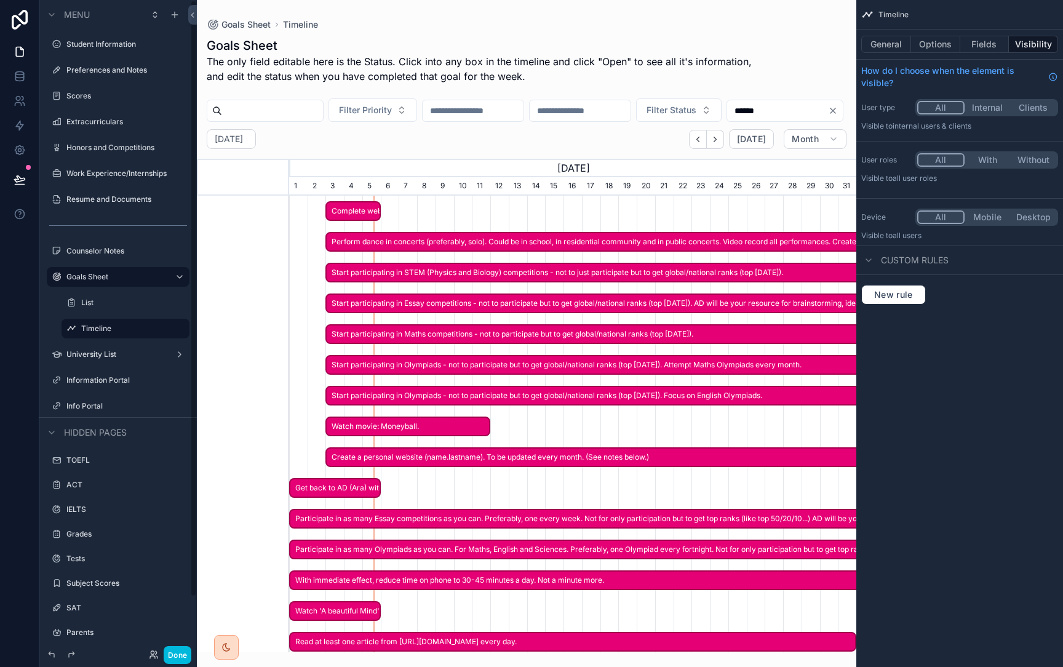
click at [120, 306] on label "List" at bounding box center [131, 303] width 101 height 10
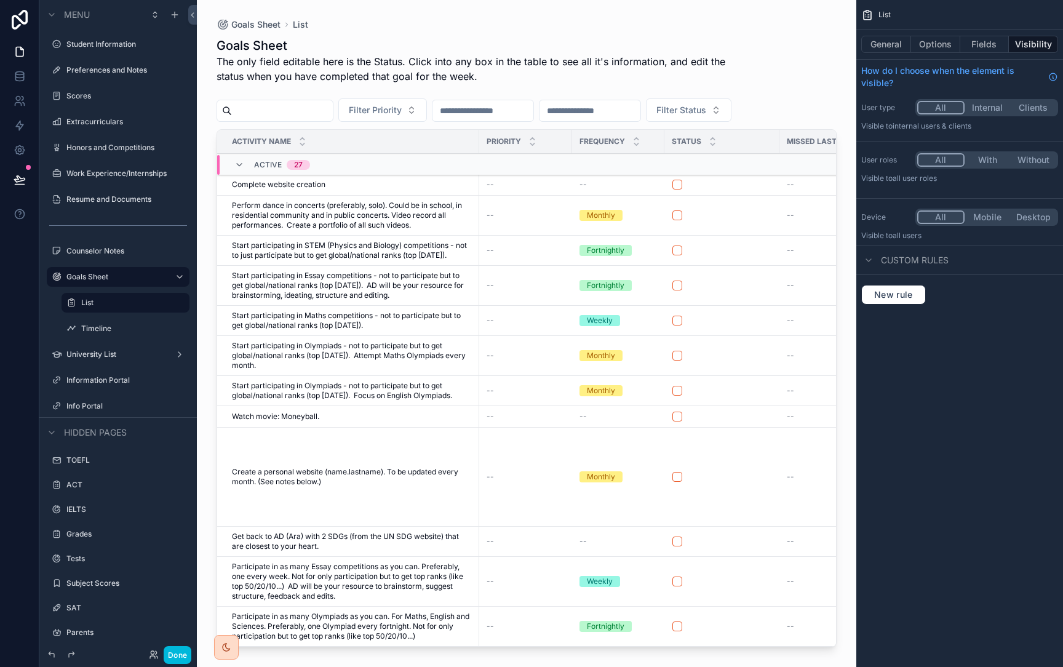
click at [130, 325] on label "Timeline" at bounding box center [131, 329] width 101 height 10
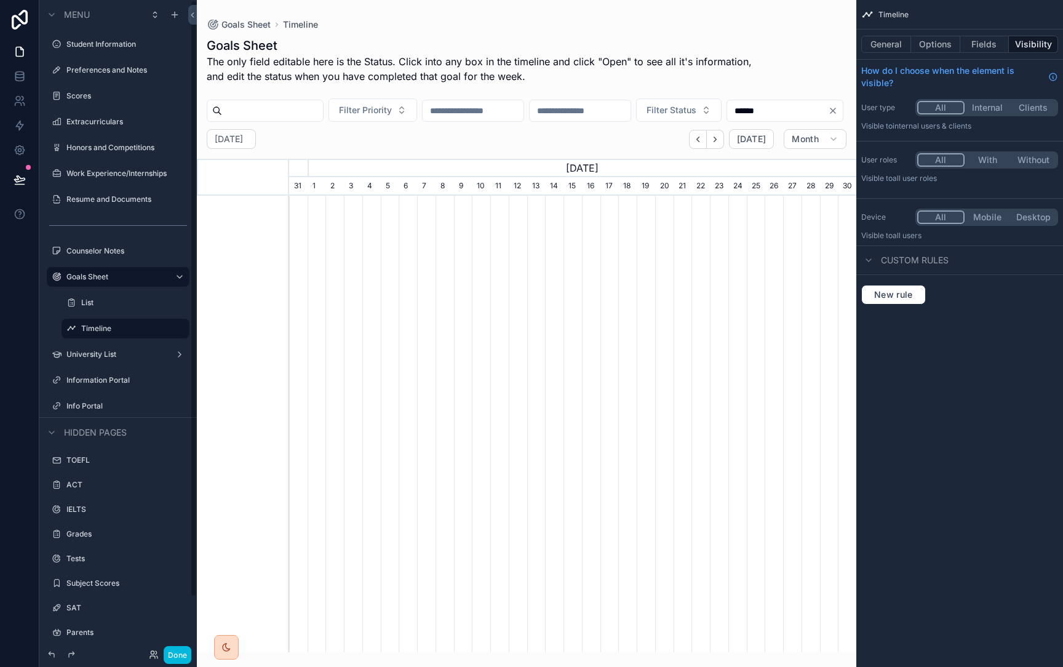
scroll to position [0, 567]
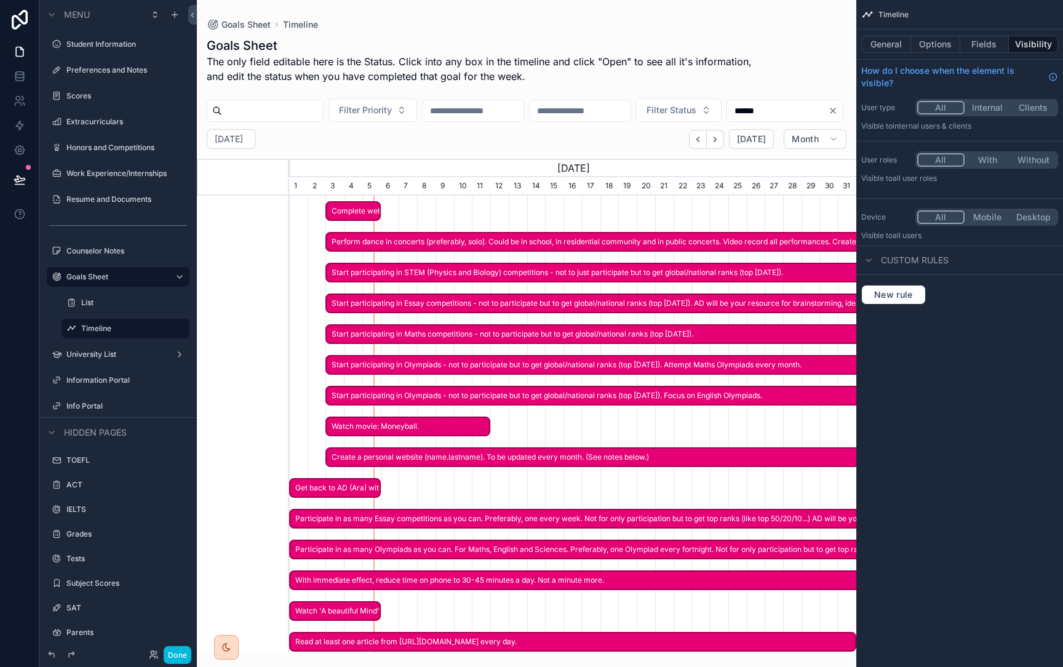
click at [130, 304] on label "List" at bounding box center [131, 303] width 101 height 10
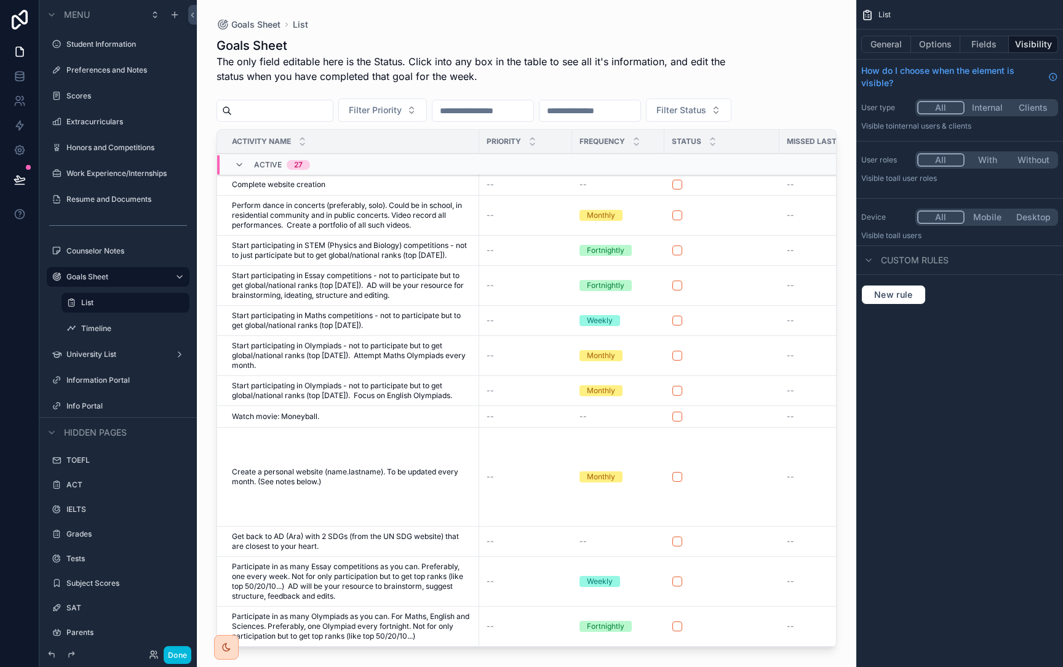
click at [243, 162] on icon "scrollable content" at bounding box center [239, 165] width 10 height 10
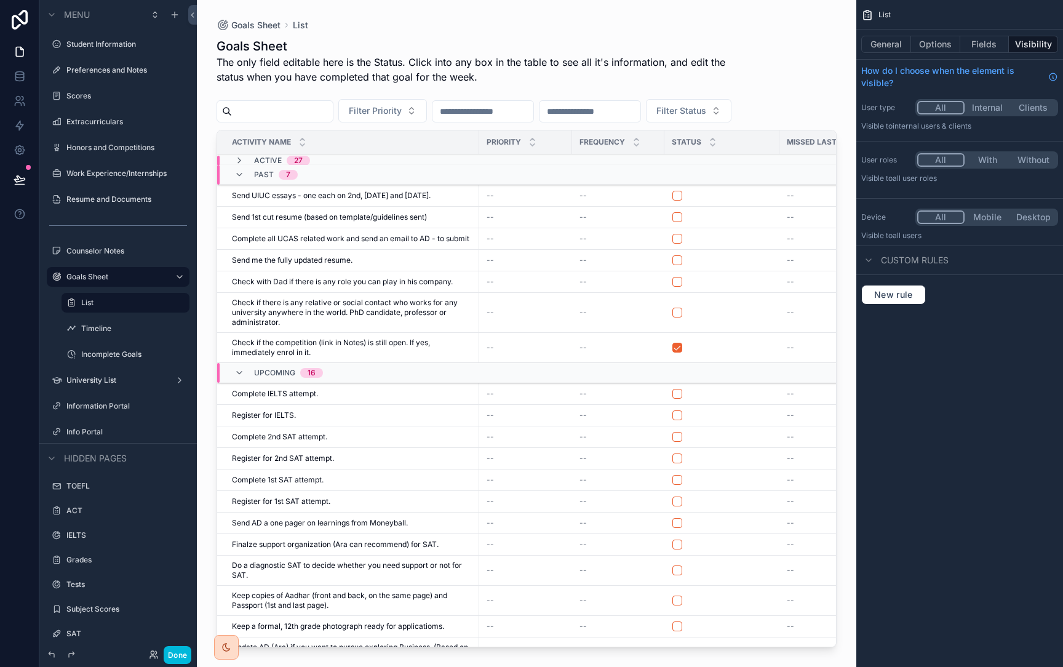
click at [137, 350] on label "Incomplete Goals" at bounding box center [131, 354] width 101 height 10
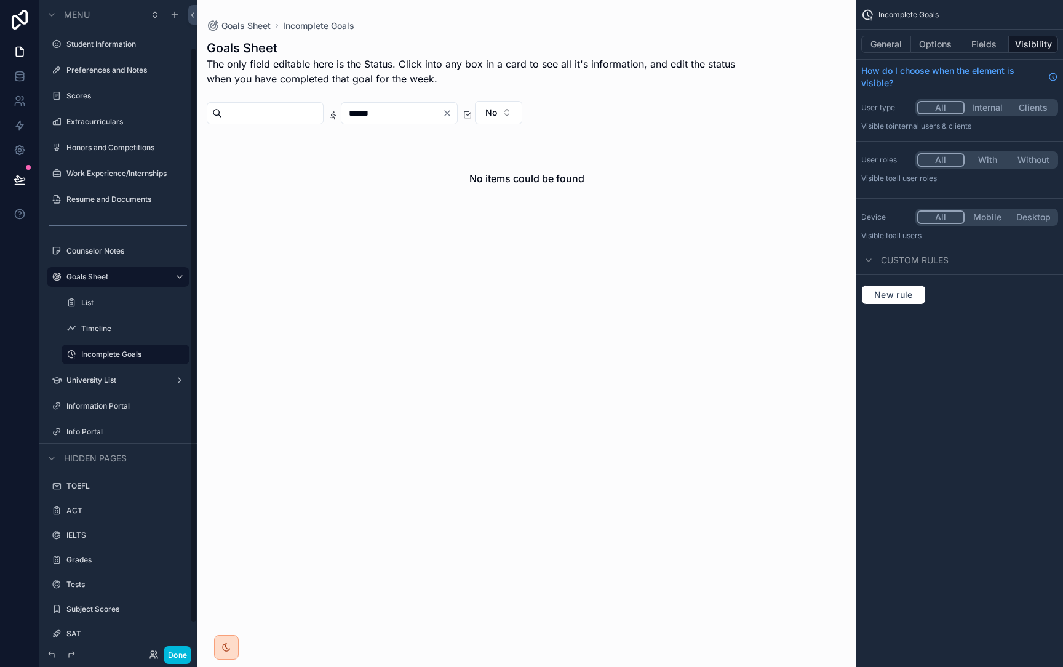
scroll to position [86, 0]
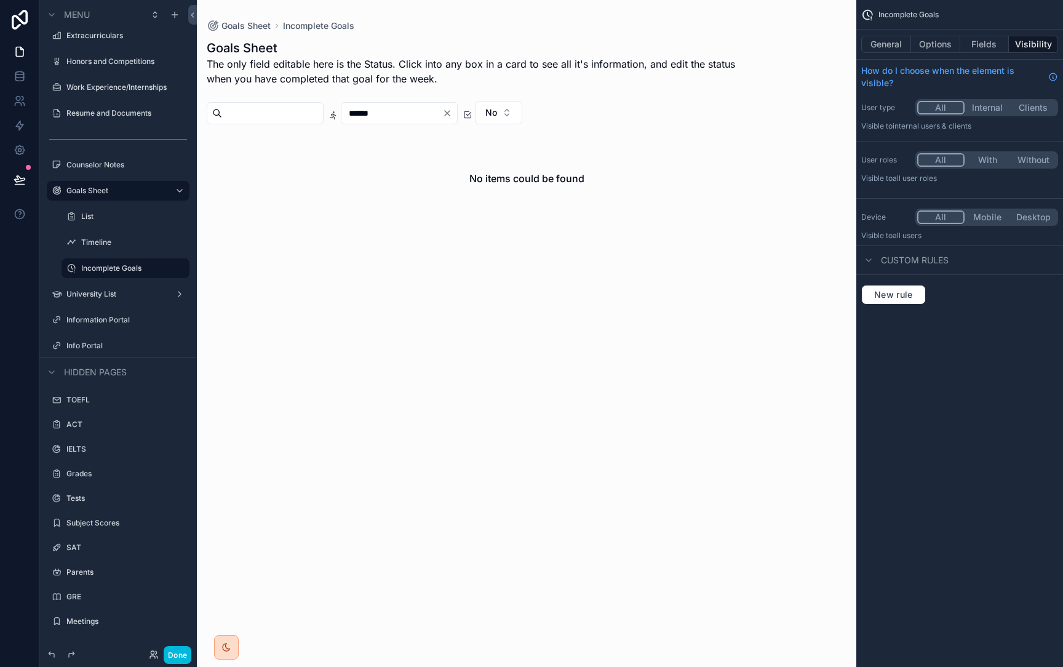
click at [108, 346] on label "Info Portal" at bounding box center [124, 346] width 116 height 10
click at [0, 0] on icon "scrollable content" at bounding box center [0, 0] width 0 height 0
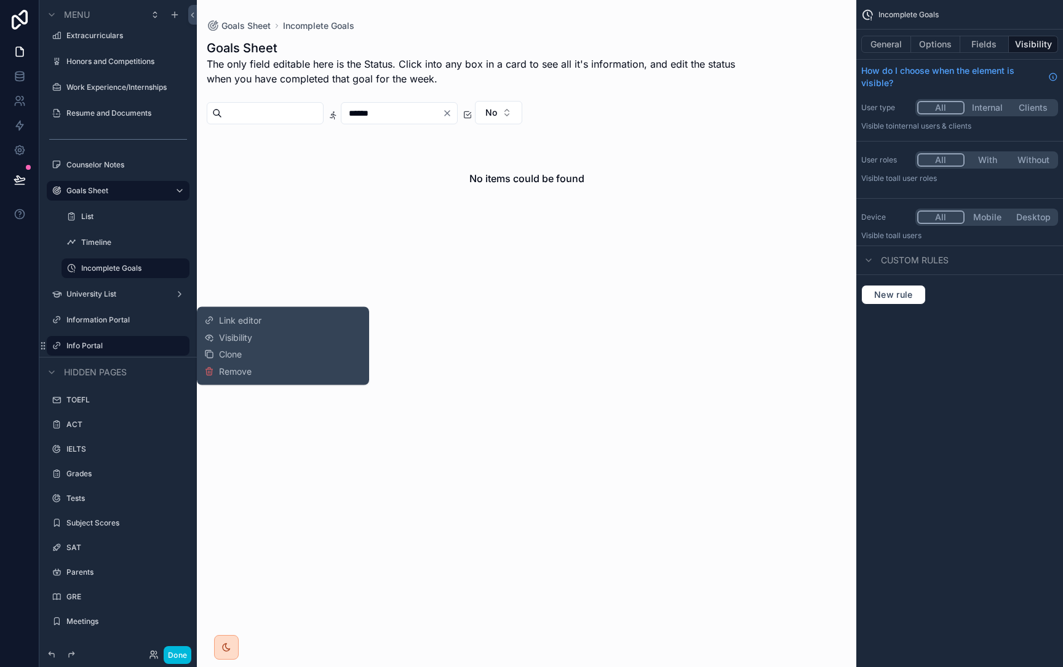
click at [220, 318] on span "Link editor" at bounding box center [240, 320] width 42 height 12
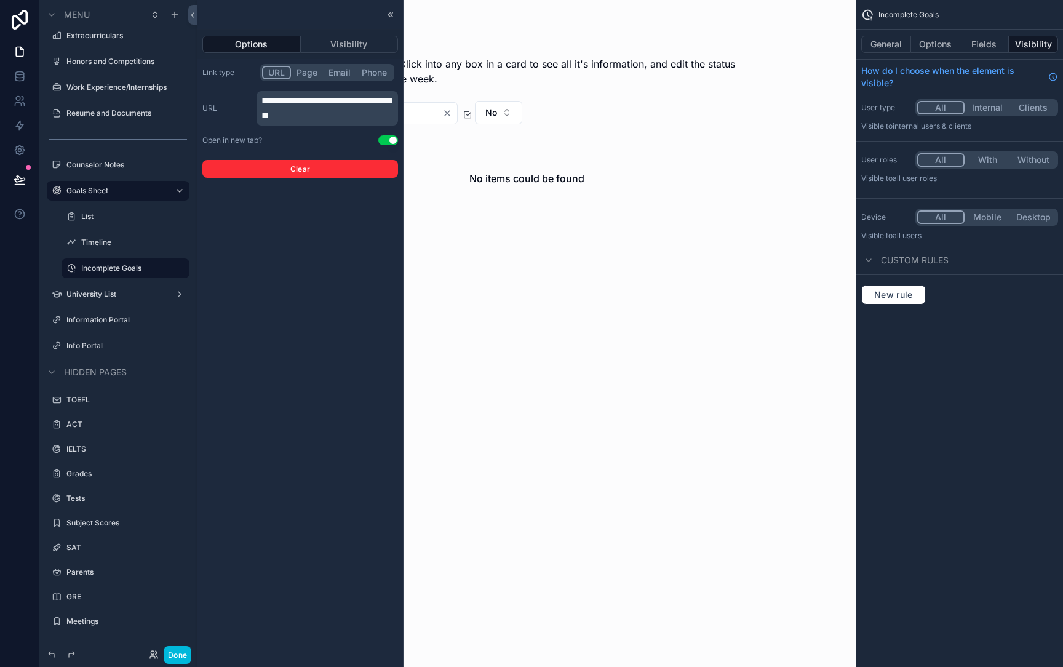
click at [314, 68] on button "Page" at bounding box center [307, 73] width 32 height 14
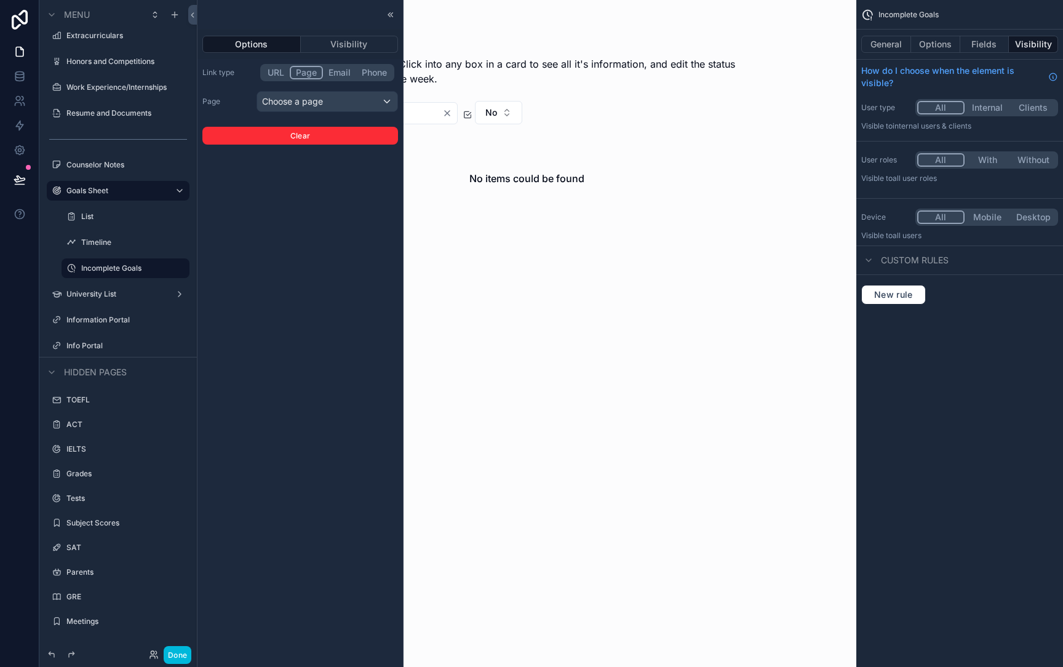
click at [280, 65] on div "URL Page Email Phone" at bounding box center [327, 72] width 134 height 17
click at [273, 82] on div "Link type URL Page Email Phone Page Choose a page Clear" at bounding box center [300, 104] width 196 height 81
click at [273, 74] on button "URL" at bounding box center [276, 73] width 28 height 14
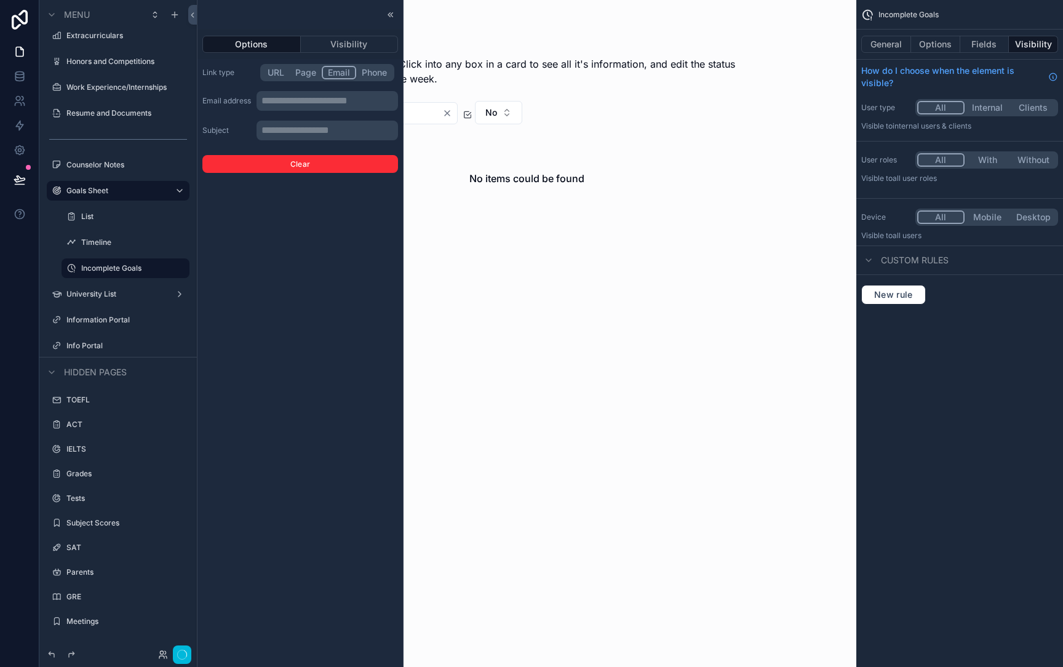
click at [338, 72] on button "Email" at bounding box center [339, 73] width 34 height 14
click at [377, 75] on button "Phone" at bounding box center [374, 73] width 38 height 14
click at [272, 73] on button "URL" at bounding box center [276, 73] width 28 height 14
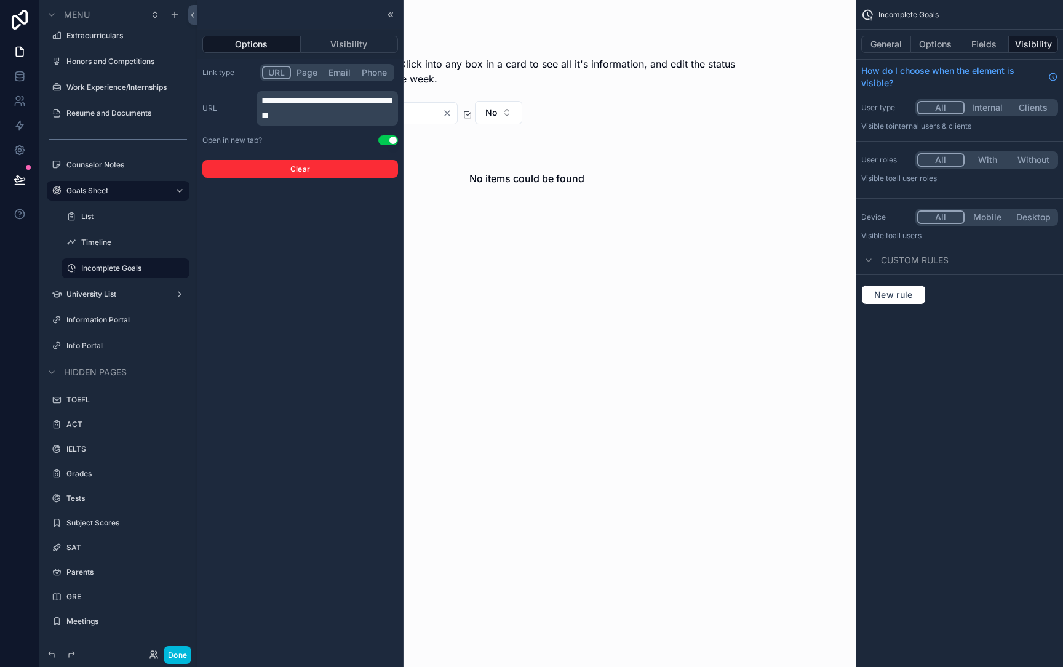
click at [329, 40] on button "Visibility" at bounding box center [350, 44] width 98 height 17
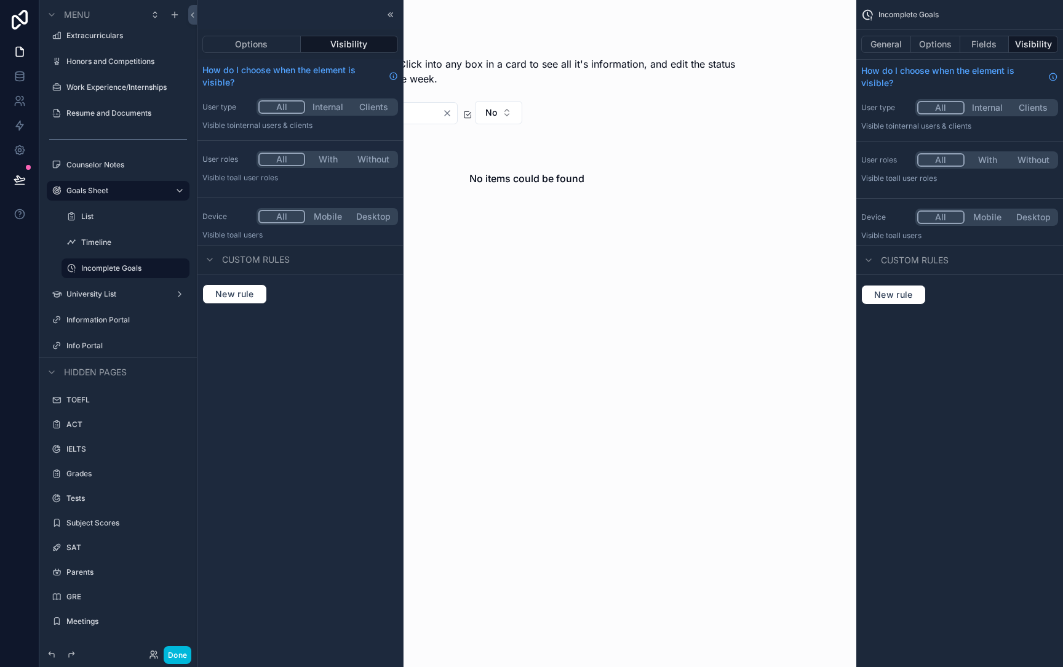
click at [392, 14] on icon at bounding box center [391, 15] width 10 height 10
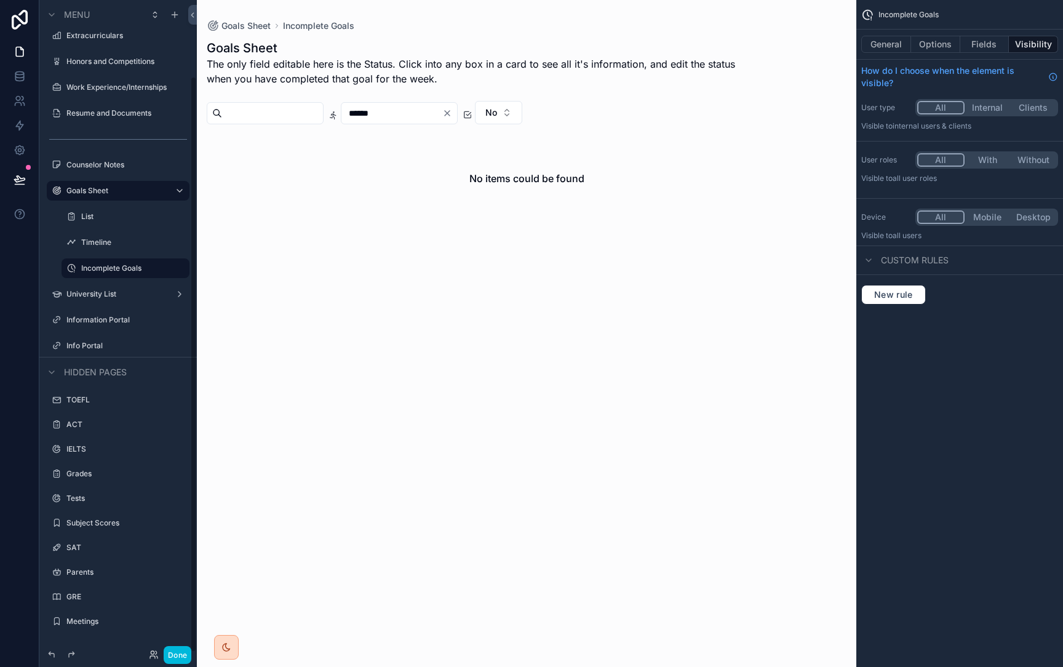
click at [119, 341] on label "Info Portal" at bounding box center [124, 346] width 116 height 10
click at [58, 346] on icon "scrollable content" at bounding box center [57, 346] width 10 height 10
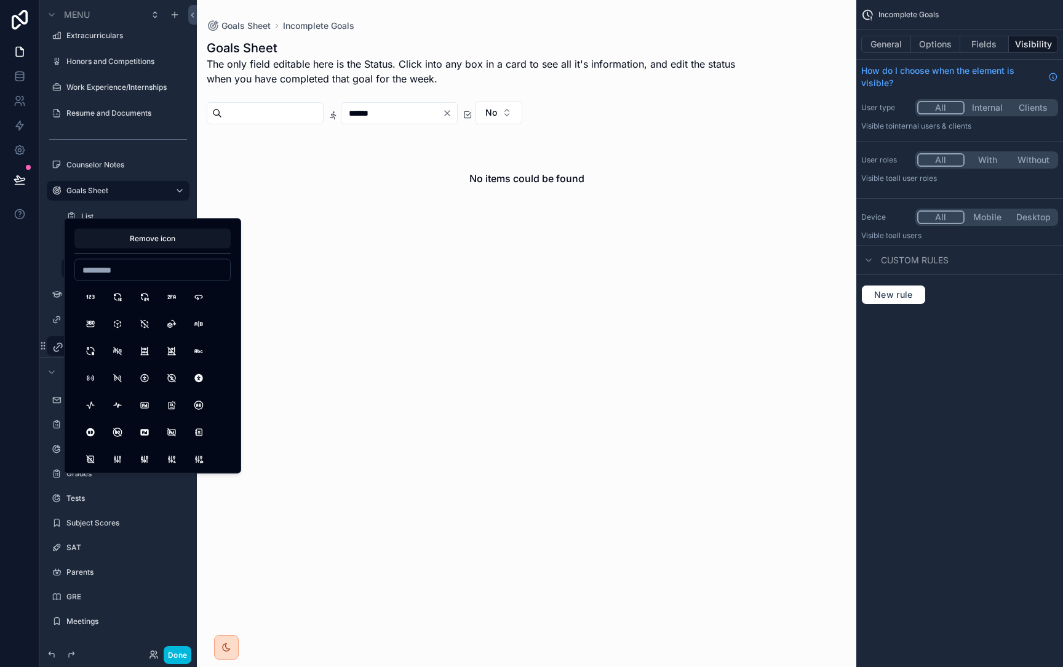
click at [298, 385] on div "scrollable content" at bounding box center [526, 333] width 659 height 667
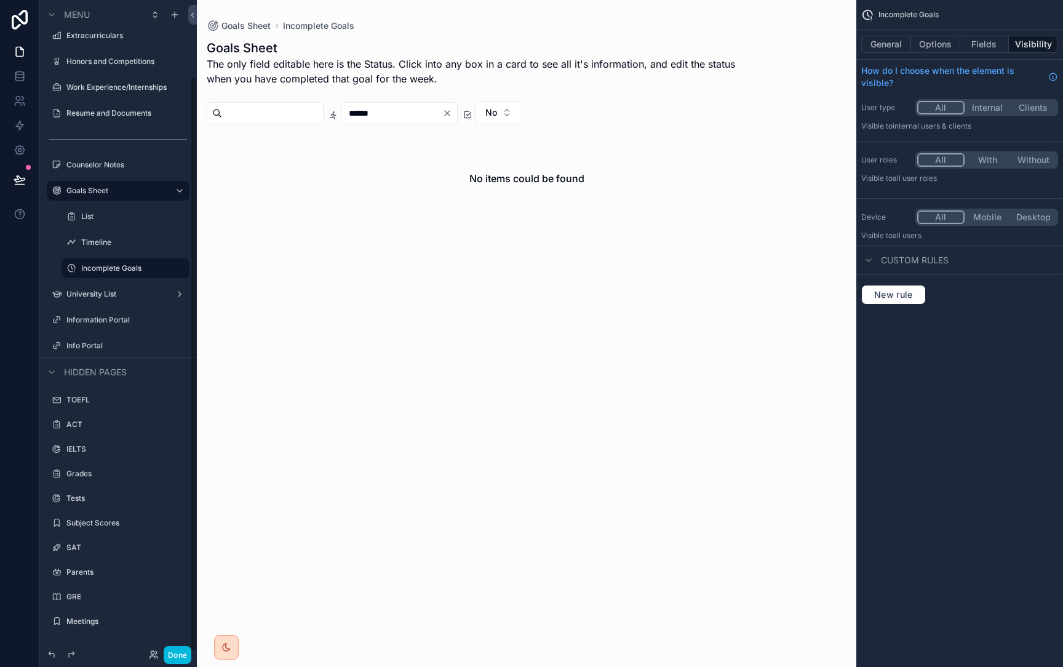
click at [0, 0] on icon "scrollable content" at bounding box center [0, 0] width 0 height 0
click at [143, 346] on input "**********" at bounding box center [116, 345] width 101 height 15
type input "**********"
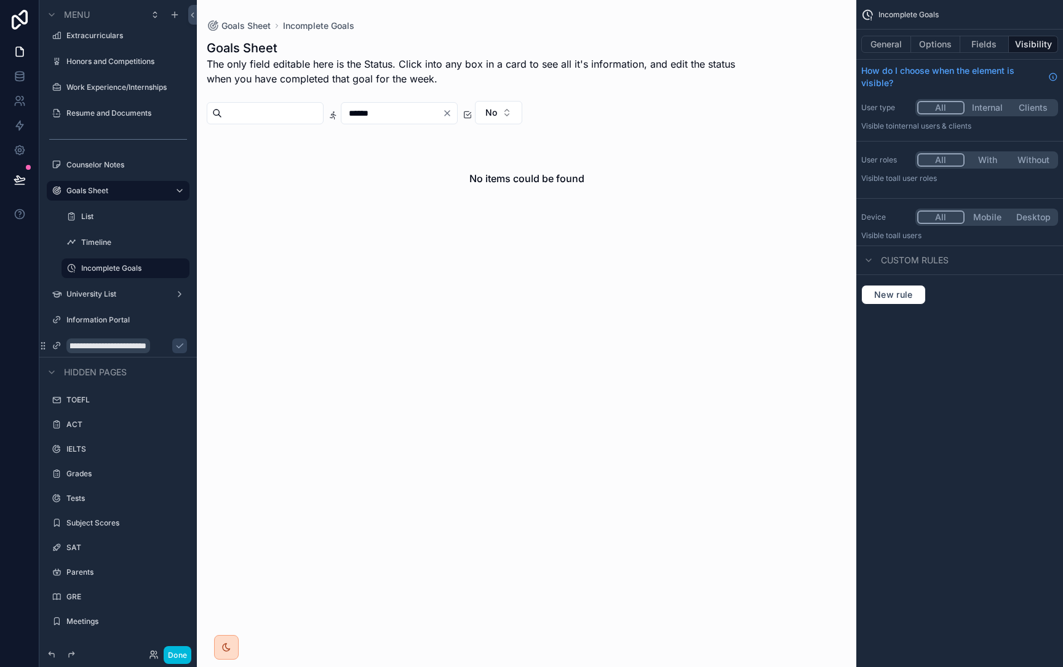
scroll to position [0, 0]
click at [175, 347] on icon "scrollable content" at bounding box center [180, 346] width 10 height 10
click at [0, 0] on icon "scrollable content" at bounding box center [0, 0] width 0 height 0
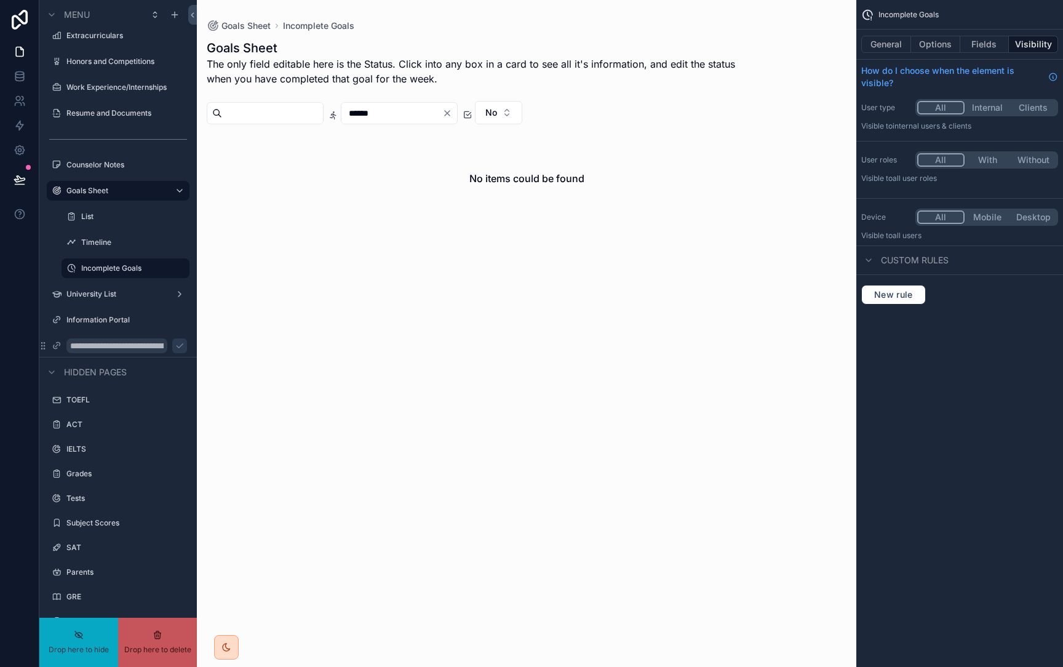
drag, startPoint x: 115, startPoint y: 343, endPoint x: 124, endPoint y: 347, distance: 9.6
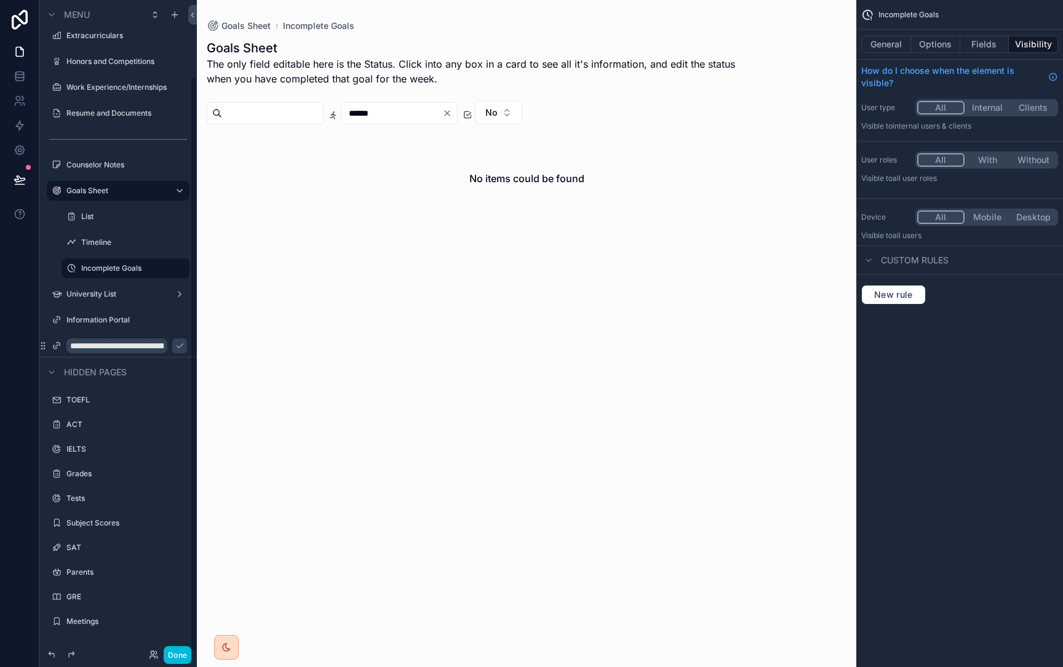
click at [121, 347] on input "**********" at bounding box center [116, 345] width 101 height 15
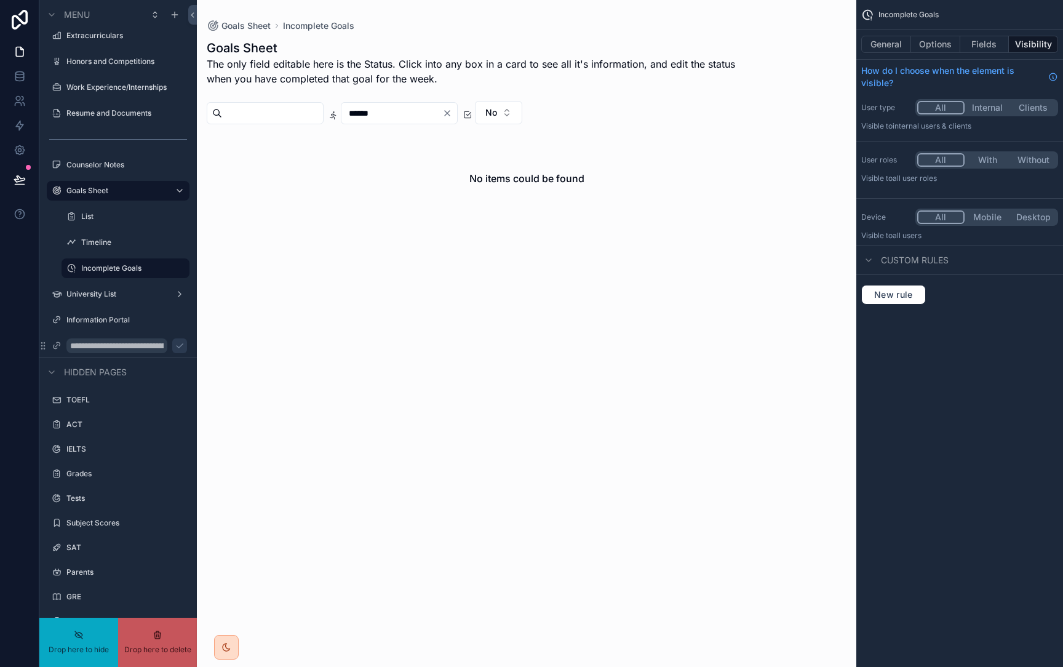
drag, startPoint x: 116, startPoint y: 347, endPoint x: 141, endPoint y: 343, distance: 25.5
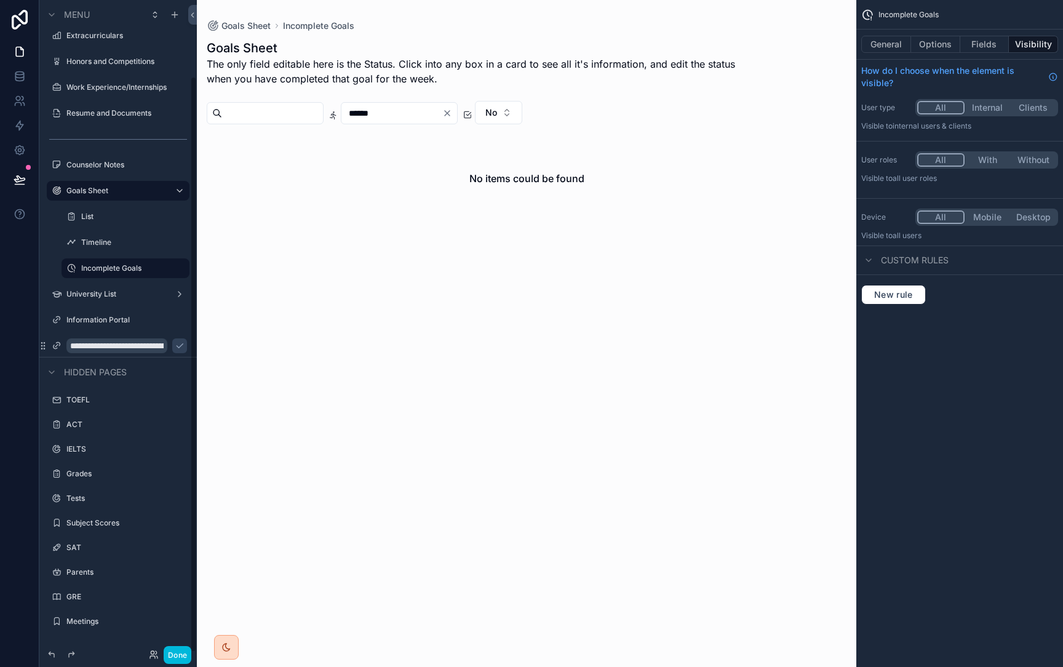
click at [141, 343] on input "**********" at bounding box center [116, 345] width 101 height 15
click at [116, 344] on input "**********" at bounding box center [116, 345] width 101 height 15
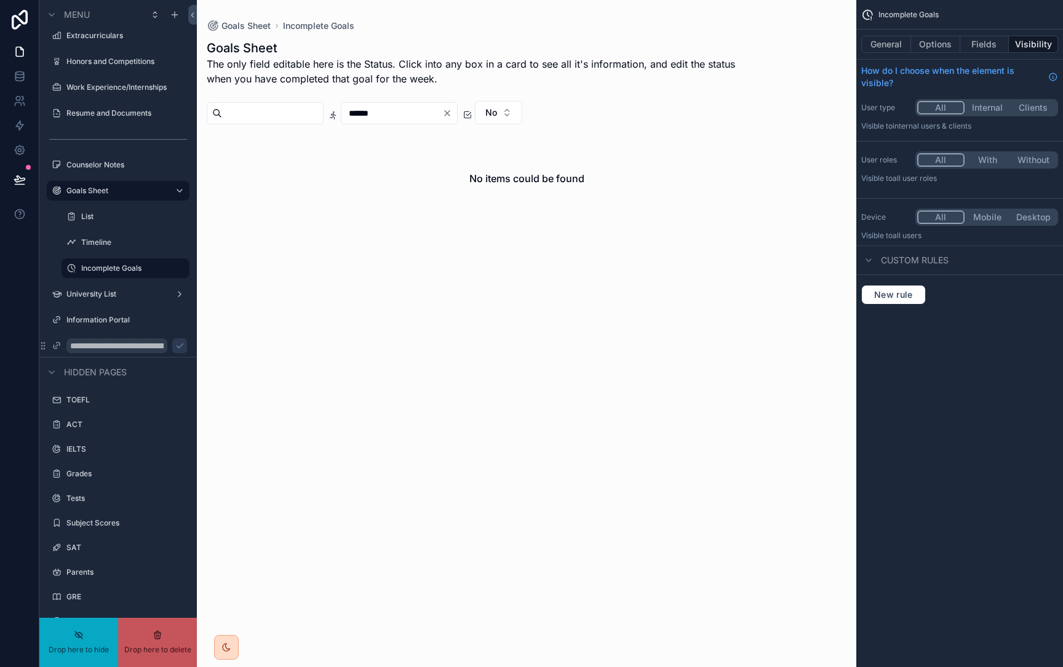
click at [115, 343] on input "**********" at bounding box center [116, 345] width 101 height 15
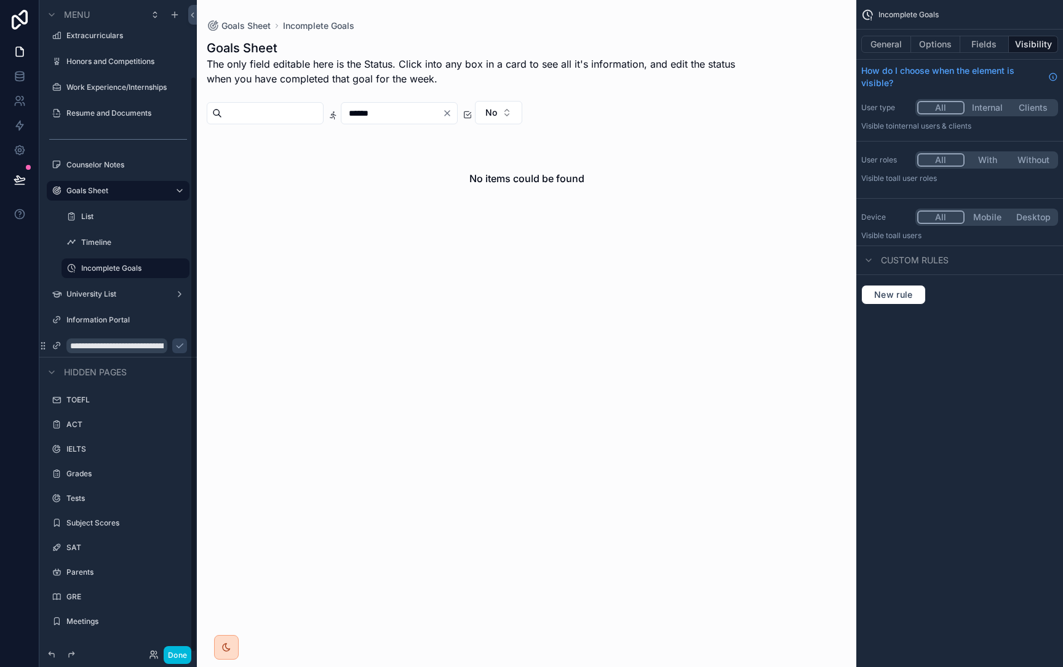
click at [115, 343] on input "**********" at bounding box center [116, 345] width 101 height 15
type input "**********"
click at [175, 346] on icon "scrollable content" at bounding box center [180, 346] width 10 height 10
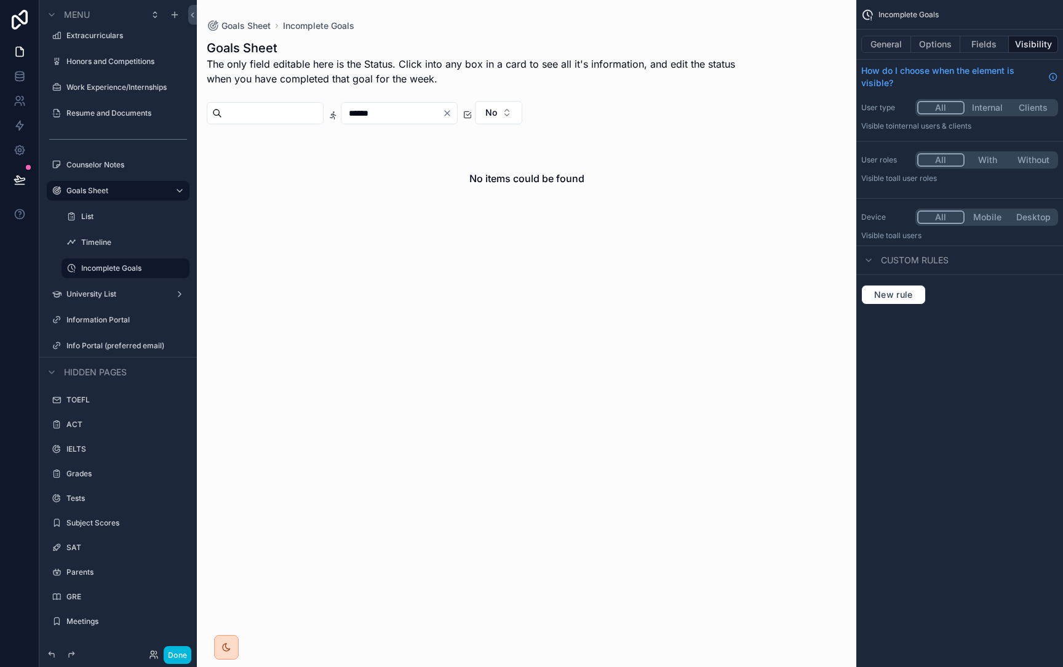
click at [186, 650] on button "Done" at bounding box center [178, 655] width 28 height 18
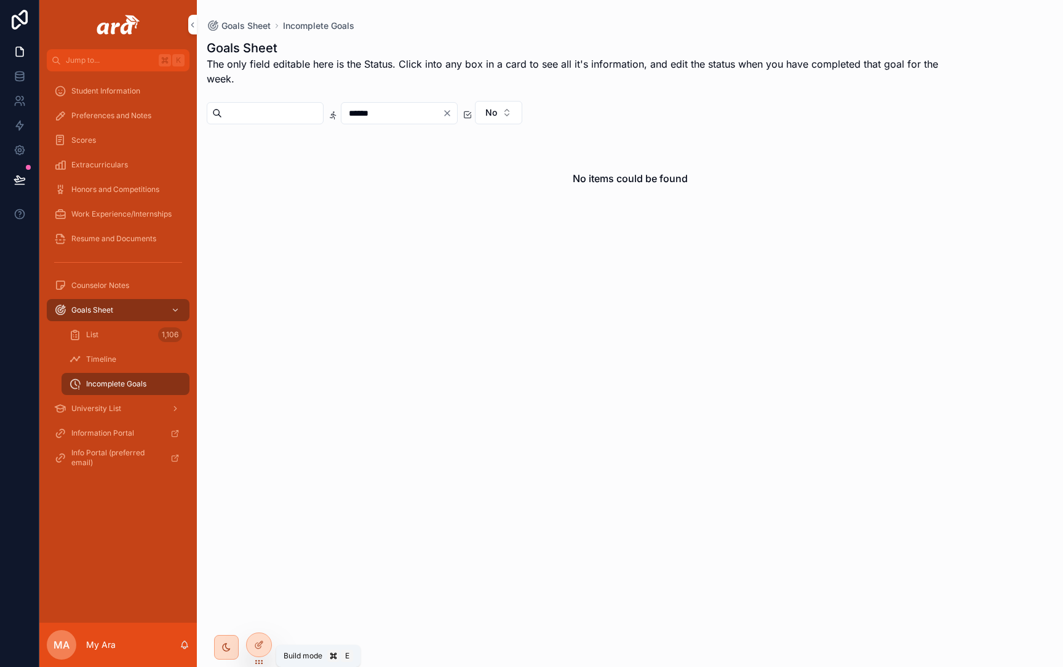
click at [263, 642] on icon at bounding box center [259, 645] width 10 height 10
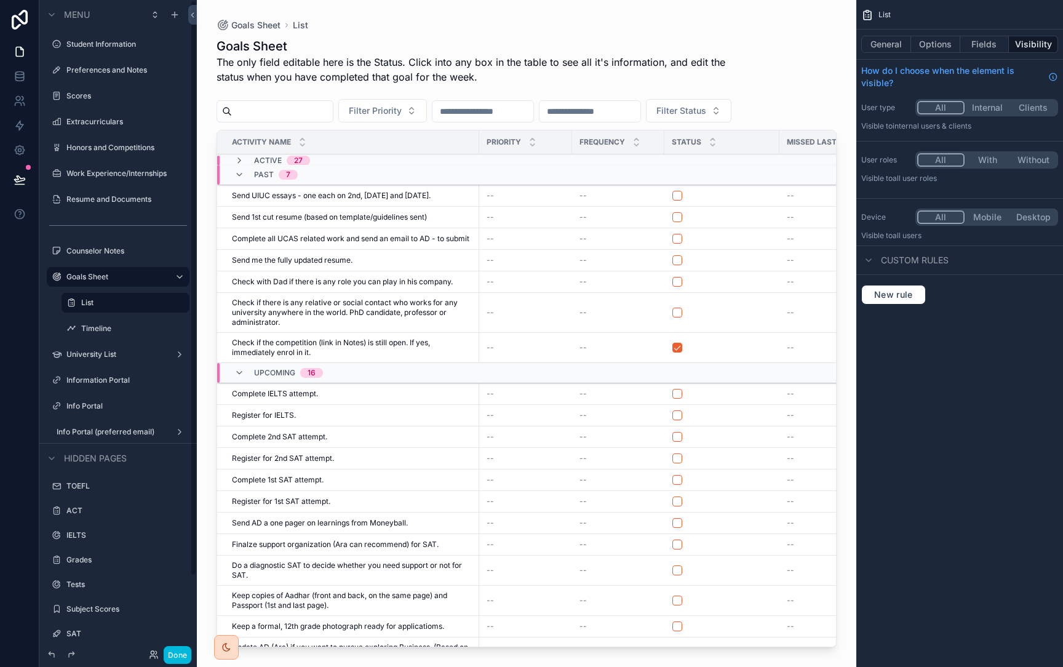
click at [180, 655] on button "Done" at bounding box center [178, 655] width 28 height 18
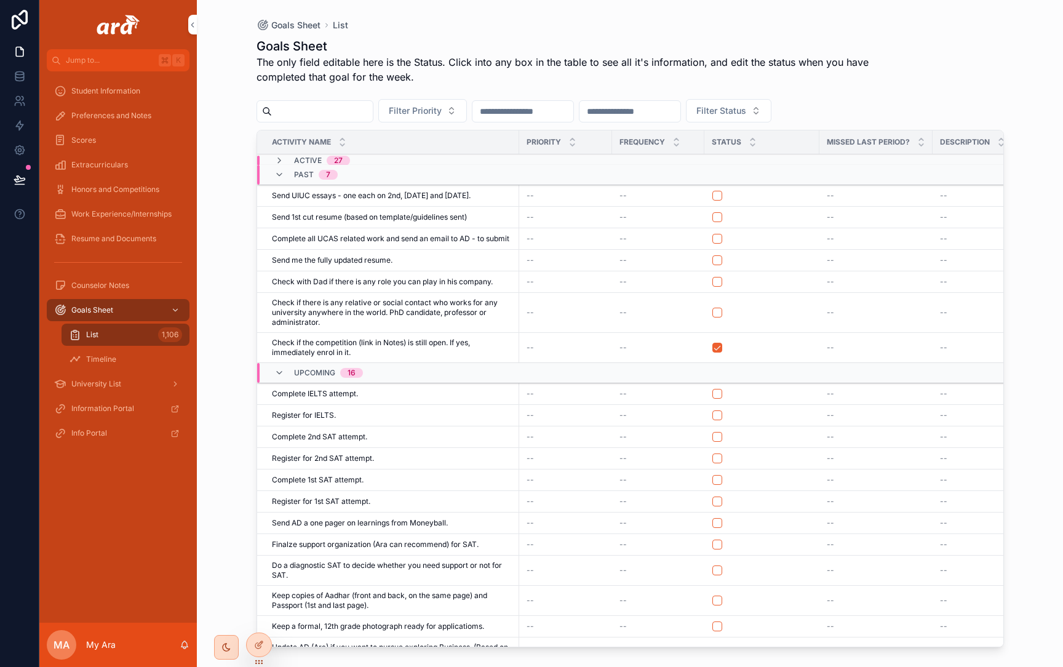
click at [266, 647] on div at bounding box center [259, 644] width 25 height 23
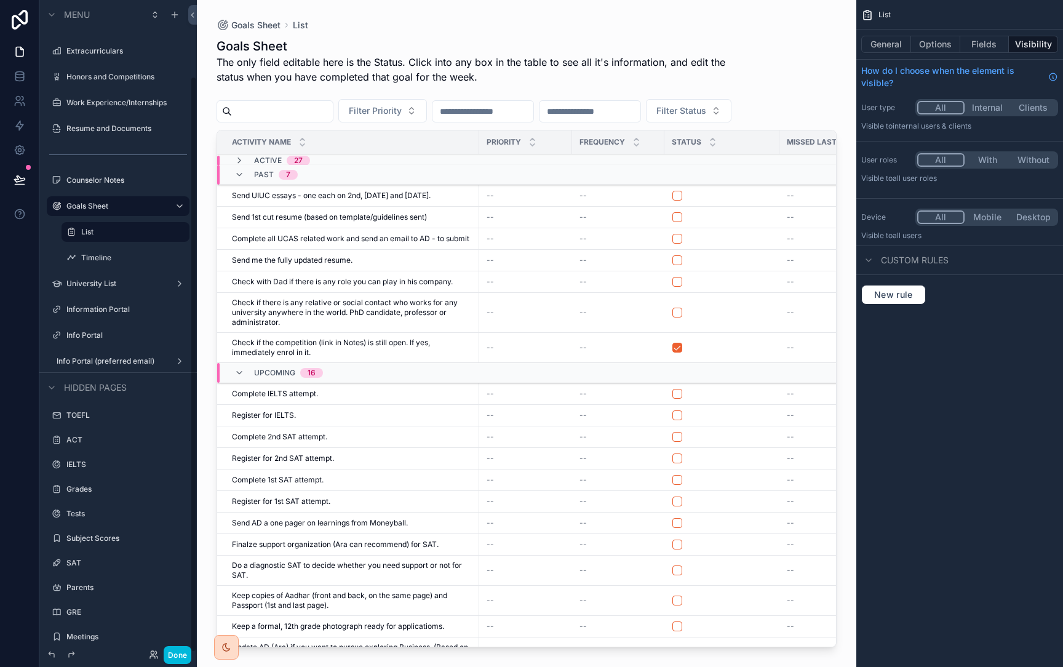
scroll to position [86, 0]
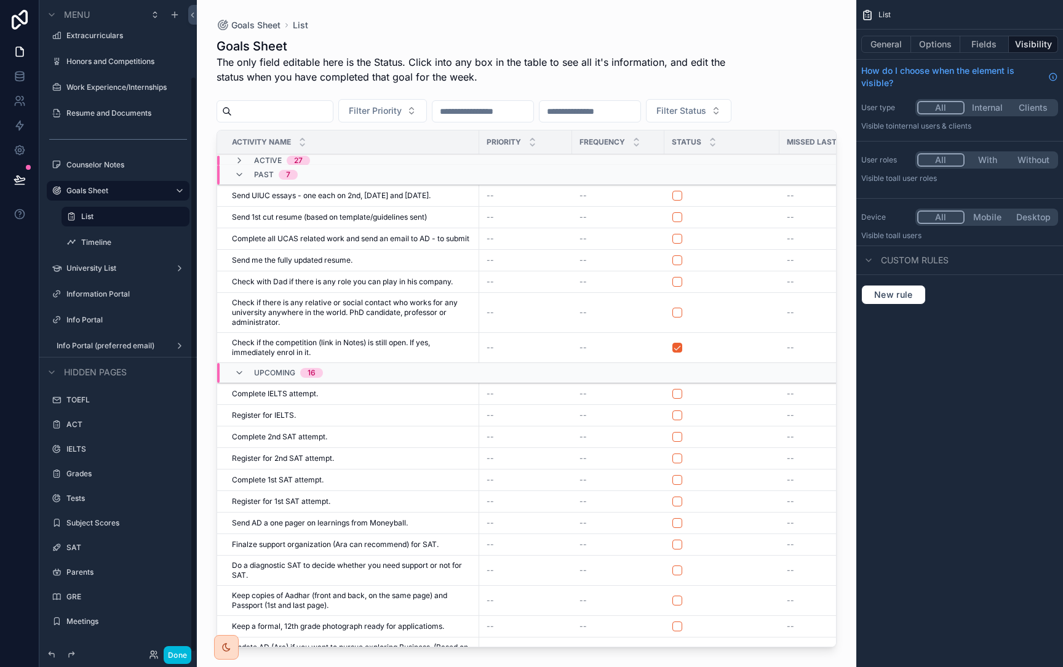
click at [121, 348] on label "Info Portal (preferred email)" at bounding box center [111, 346] width 108 height 10
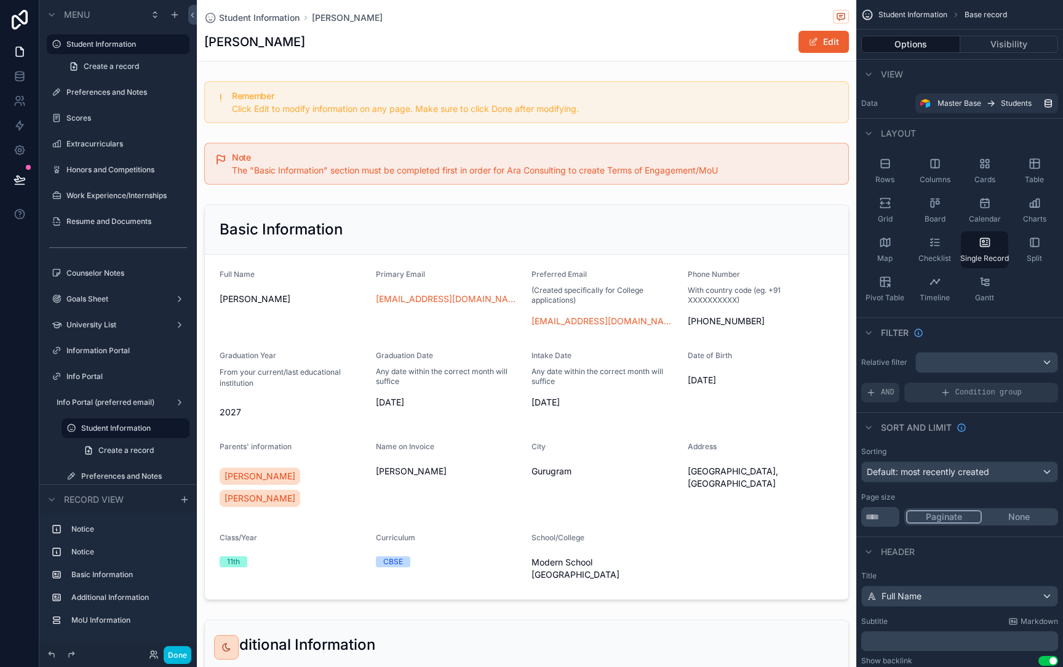
click at [0, 0] on div "scrollable content" at bounding box center [0, 0] width 0 height 0
click at [216, 405] on button "Remove" at bounding box center [227, 411] width 47 height 12
click at [121, 378] on label "Info Portal" at bounding box center [124, 377] width 116 height 10
click at [0, 0] on icon "scrollable content" at bounding box center [0, 0] width 0 height 0
click at [116, 375] on input "**********" at bounding box center [116, 376] width 101 height 15
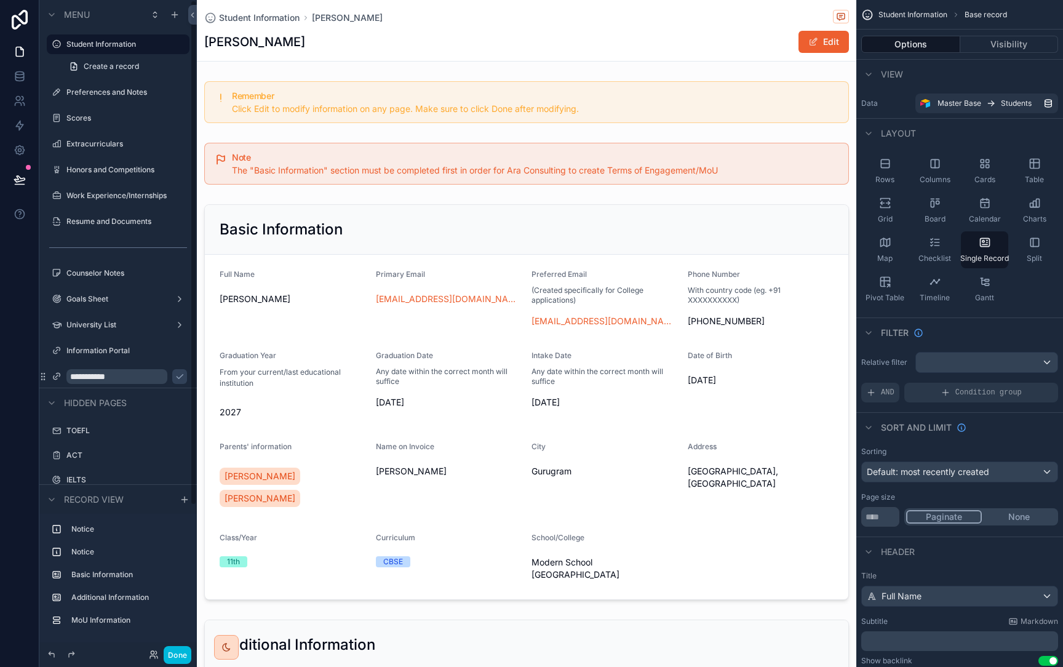
click at [116, 375] on input "**********" at bounding box center [116, 376] width 101 height 15
type input "**********"
click at [177, 377] on icon "scrollable content" at bounding box center [180, 377] width 6 height 4
click at [174, 651] on button "Done" at bounding box center [178, 655] width 28 height 18
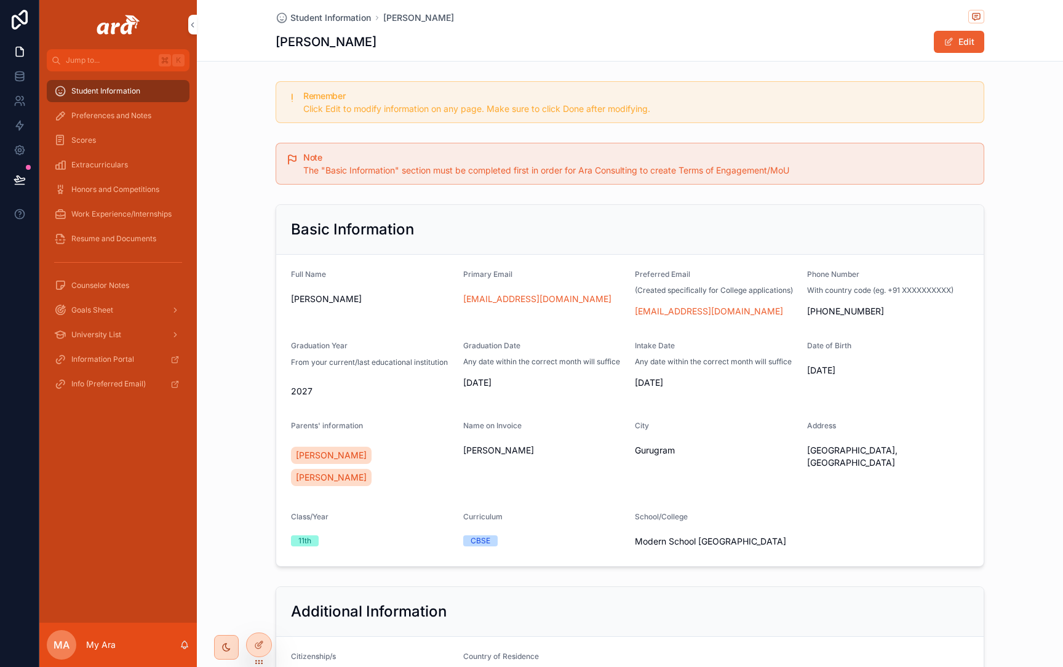
click at [263, 647] on icon at bounding box center [259, 645] width 10 height 10
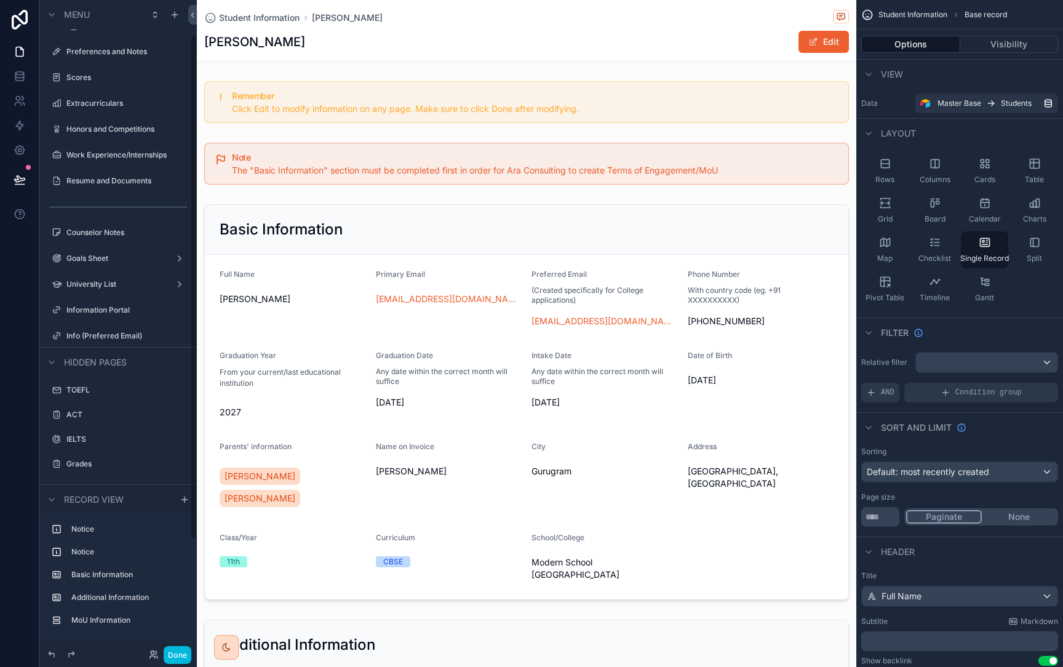
scroll to position [46, 0]
click at [114, 330] on label "Info (Preferred Email)" at bounding box center [124, 331] width 116 height 10
click at [122, 315] on div "Information Portal" at bounding box center [117, 305] width 157 height 22
click at [116, 308] on label "Information Portal" at bounding box center [124, 305] width 116 height 10
click at [0, 0] on icon "scrollable content" at bounding box center [0, 0] width 0 height 0
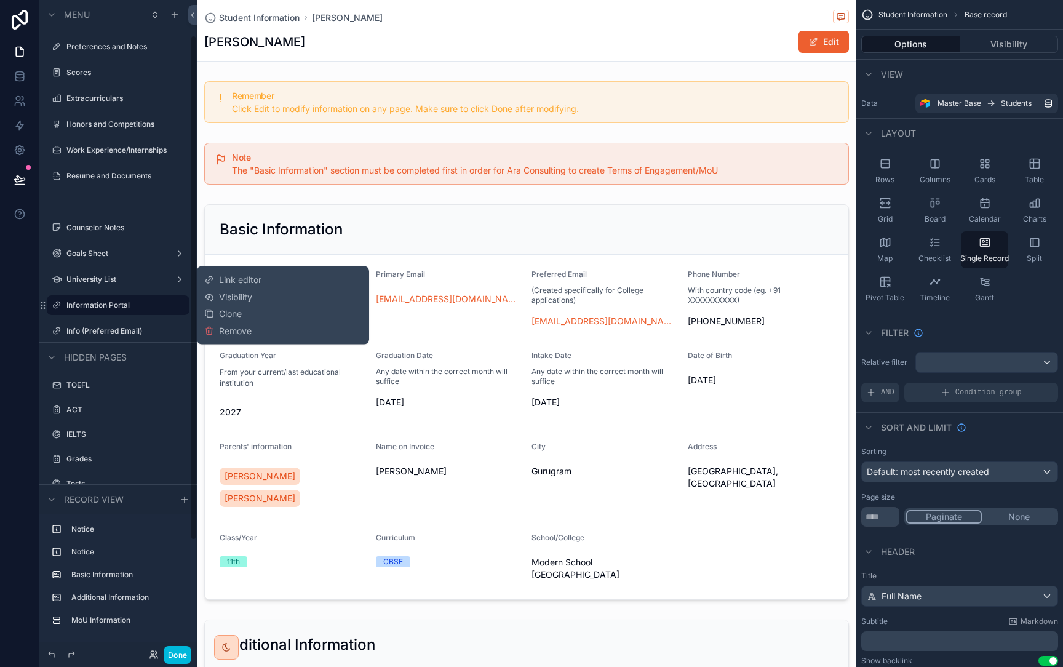
click at [210, 328] on icon at bounding box center [209, 331] width 10 height 10
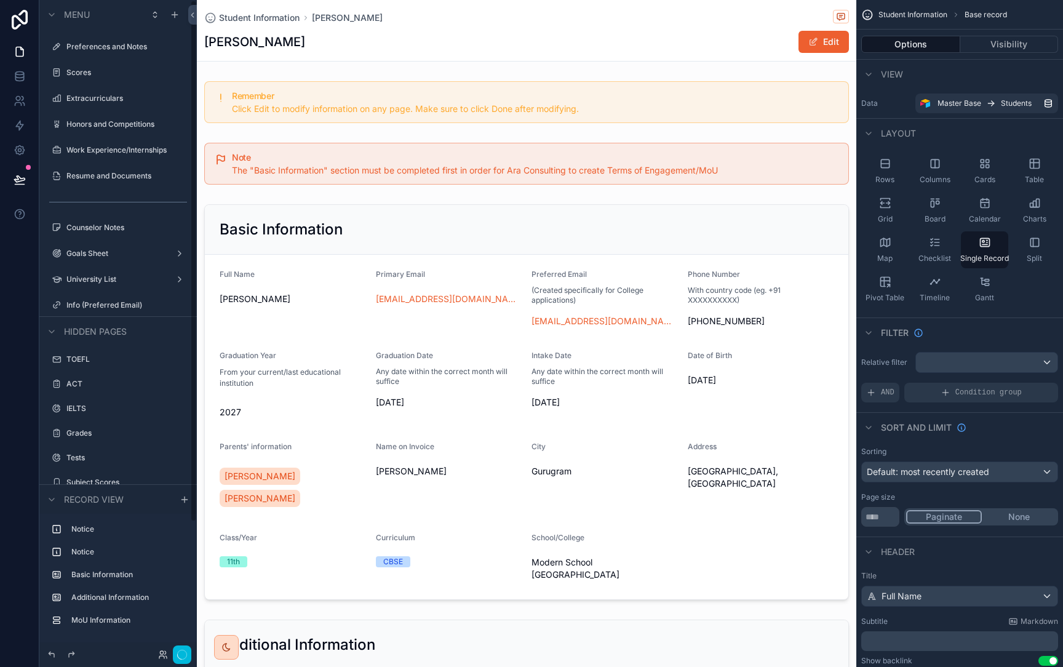
scroll to position [0, 0]
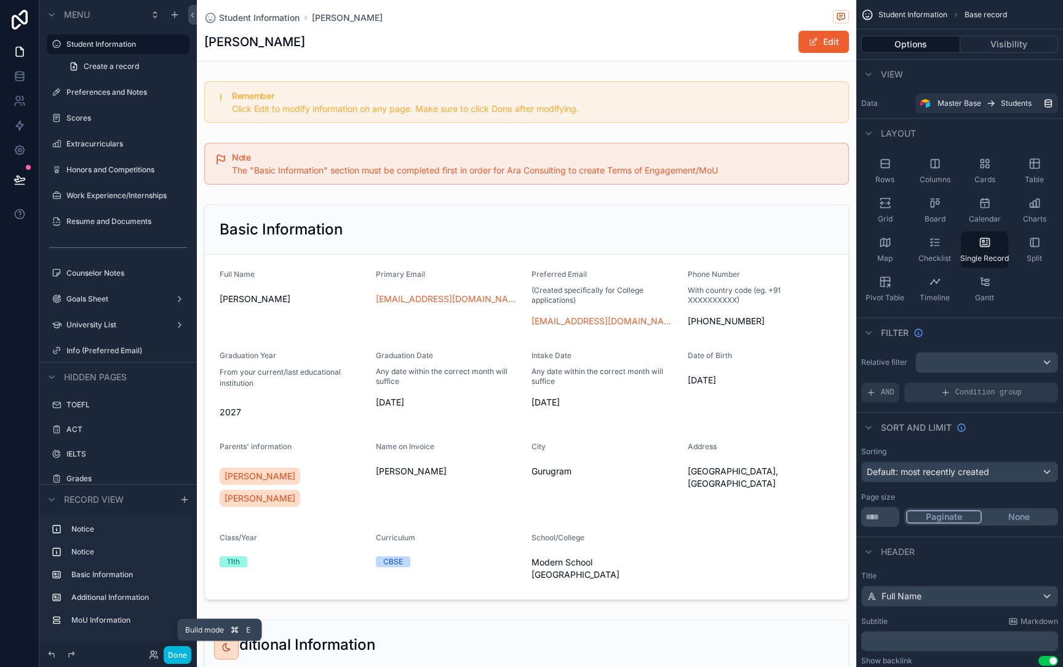
click at [177, 649] on button "Done" at bounding box center [178, 655] width 28 height 18
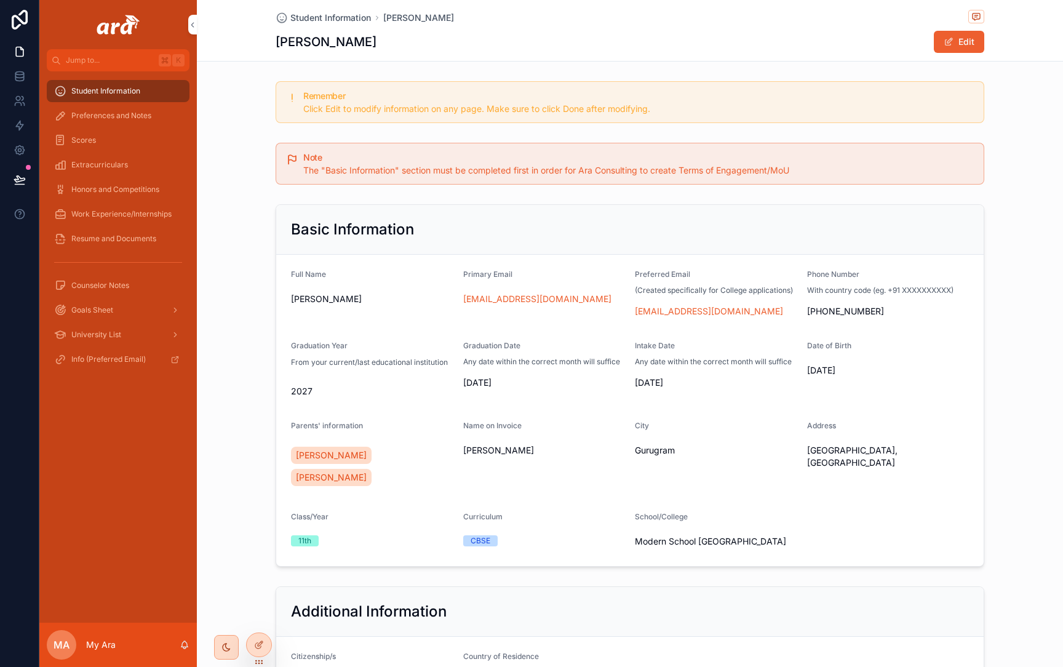
click at [167, 353] on div "scrollable content" at bounding box center [173, 359] width 17 height 20
click at [250, 648] on div at bounding box center [259, 644] width 25 height 23
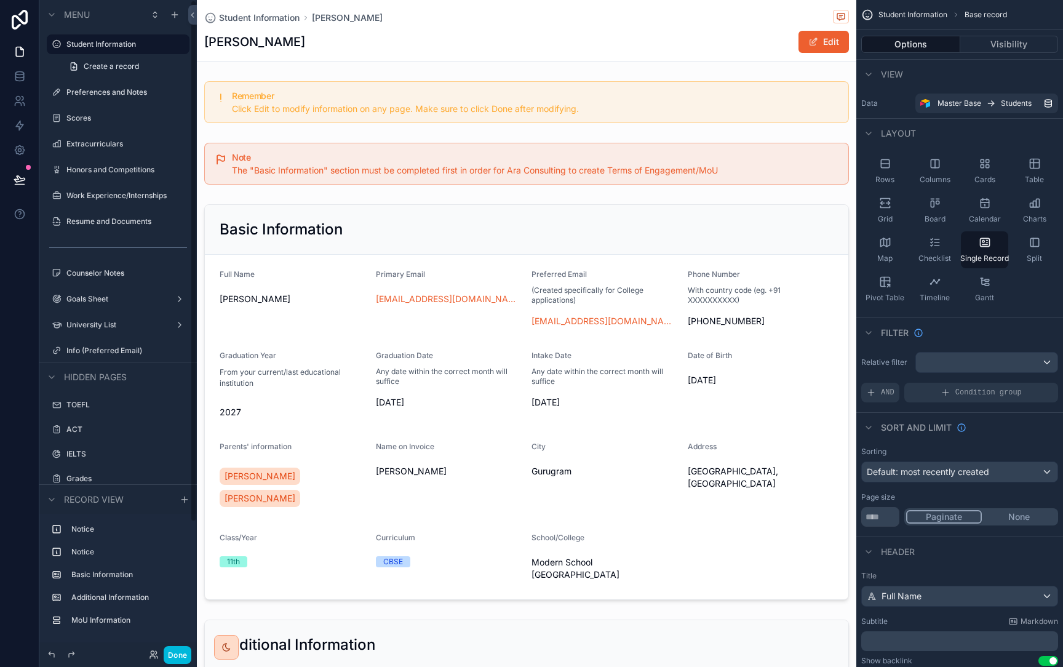
click at [0, 0] on icon "scrollable content" at bounding box center [0, 0] width 0 height 0
click at [94, 353] on input "**********" at bounding box center [116, 350] width 101 height 15
type input "**********"
click at [175, 351] on icon "scrollable content" at bounding box center [180, 351] width 10 height 10
